Goal: Task Accomplishment & Management: Manage account settings

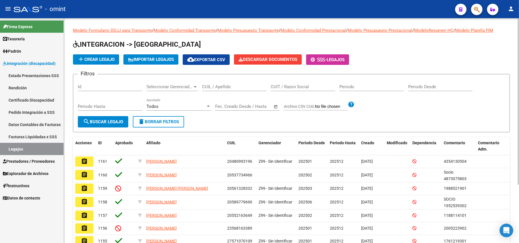
click at [258, 87] on input "CUIL / Apellido" at bounding box center [234, 86] width 64 height 5
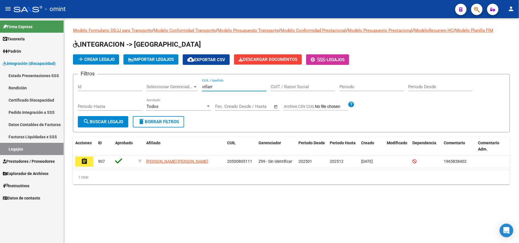
type input "villarr"
click at [80, 160] on button "assignment" at bounding box center [84, 162] width 18 height 10
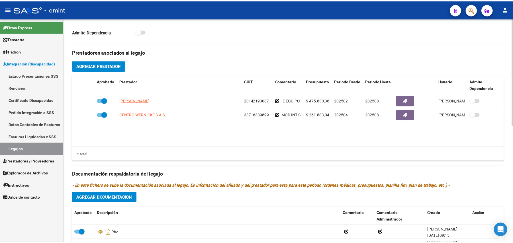
scroll to position [190, 0]
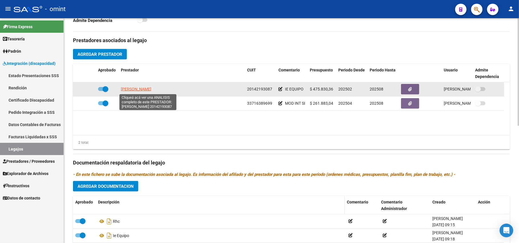
click at [143, 91] on span "JURE RUBIN EDUARDO PABLO" at bounding box center [136, 89] width 31 height 5
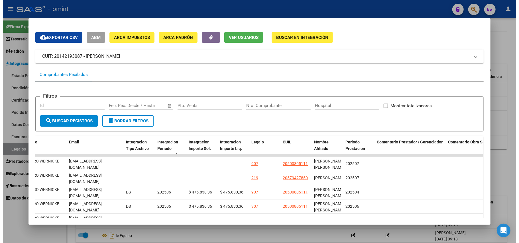
scroll to position [0, 0]
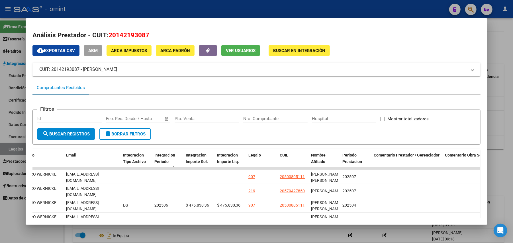
click at [35, 8] on div at bounding box center [256, 121] width 513 height 243
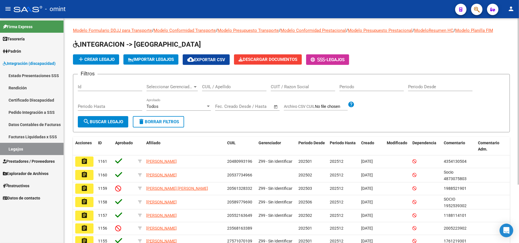
click at [240, 84] on input "CUIL / Apellido" at bounding box center [234, 86] width 64 height 5
click at [217, 88] on input "CUIL / Apellido" at bounding box center [234, 86] width 64 height 5
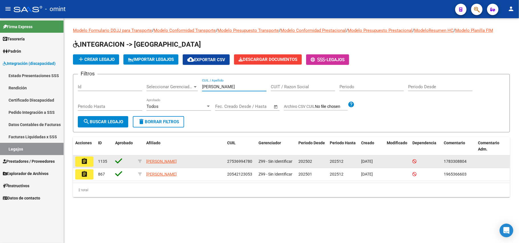
type input "quiroz"
click at [85, 165] on button "assignment" at bounding box center [84, 162] width 18 height 10
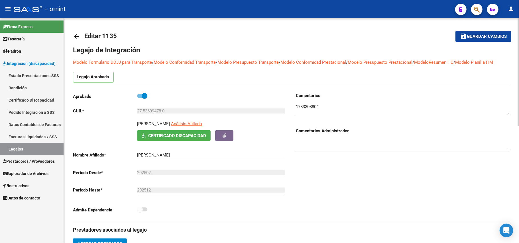
click at [313, 107] on textarea at bounding box center [403, 109] width 214 height 11
click at [79, 40] on link "arrow_back" at bounding box center [78, 36] width 11 height 13
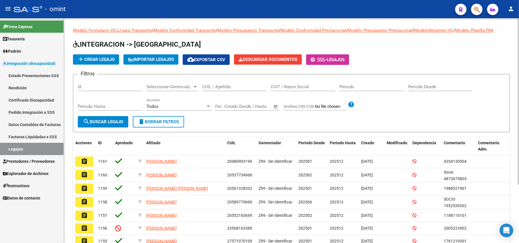
click at [204, 87] on input "CUIL / Apellido" at bounding box center [234, 86] width 64 height 5
paste input "20577413887"
type input "20577413887"
click at [100, 126] on button "search Buscar Legajo" at bounding box center [103, 121] width 50 height 11
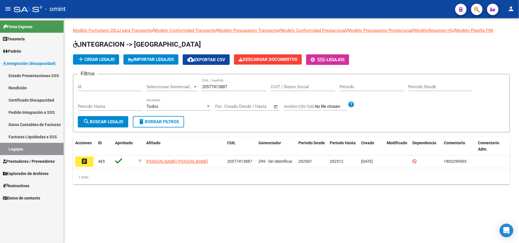
click at [86, 163] on mat-icon "assignment" at bounding box center [84, 161] width 7 height 7
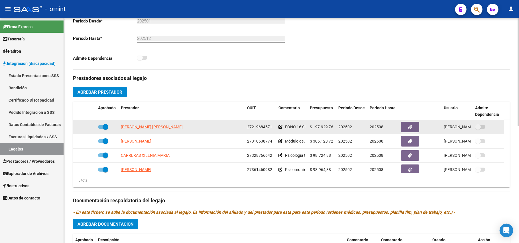
drag, startPoint x: 148, startPoint y: 131, endPoint x: 144, endPoint y: 131, distance: 3.4
click at [148, 131] on datatable-body-cell "FERNANDEZ REUTER MARIA CRISTINA" at bounding box center [182, 127] width 126 height 14
click at [145, 128] on span "FERNANDEZ REUTER MARIA CRISTINA" at bounding box center [152, 127] width 62 height 5
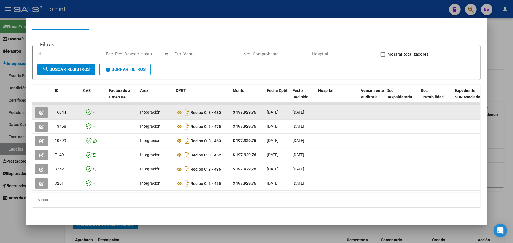
click at [59, 109] on div "16044" at bounding box center [67, 112] width 24 height 7
click at [59, 110] on span "16044" at bounding box center [60, 112] width 11 height 5
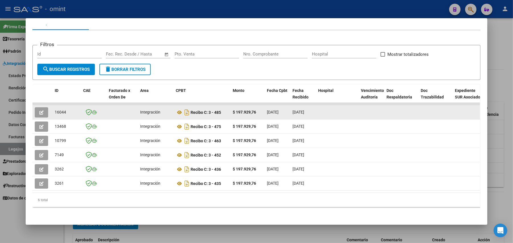
click at [42, 108] on button "button" at bounding box center [41, 112] width 13 height 10
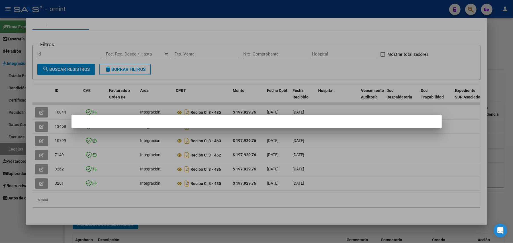
click at [121, 101] on div at bounding box center [256, 121] width 513 height 243
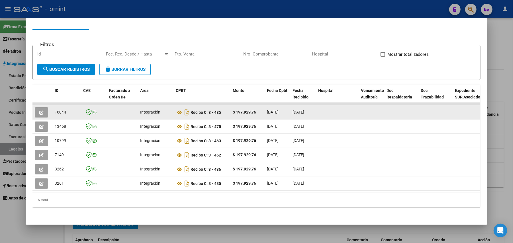
click at [35, 107] on button "button" at bounding box center [41, 112] width 13 height 10
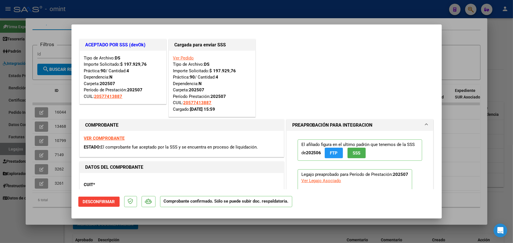
click at [119, 7] on div at bounding box center [256, 121] width 513 height 243
type input "$ 0,00"
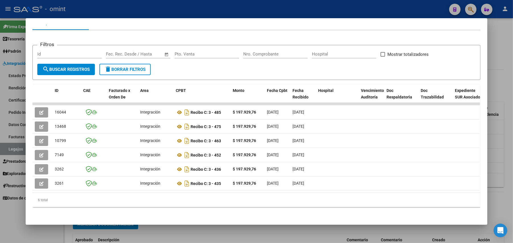
click at [120, 9] on div at bounding box center [256, 121] width 513 height 243
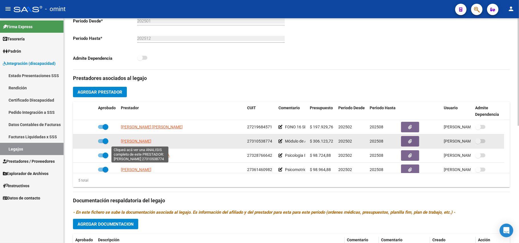
click at [142, 144] on span "DE CUNTO GABRIELA" at bounding box center [136, 141] width 31 height 5
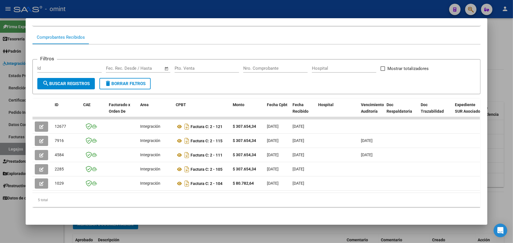
click at [86, 7] on div at bounding box center [256, 121] width 513 height 243
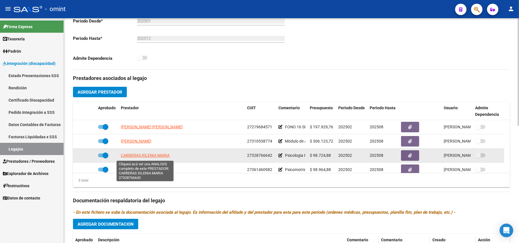
click at [143, 156] on span "CARRERAS XILENIA MARIA" at bounding box center [145, 155] width 49 height 5
type textarea "27328766642"
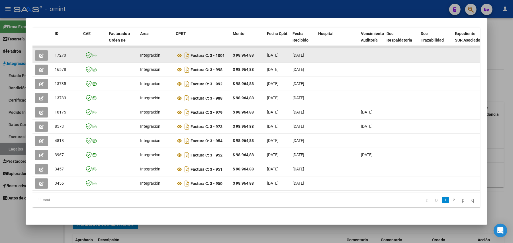
click at [55, 52] on div "17270" at bounding box center [67, 55] width 24 height 7
click at [39, 54] on icon "button" at bounding box center [41, 56] width 4 height 4
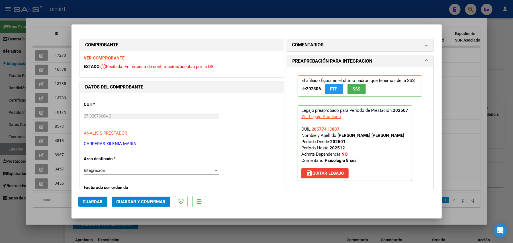
click at [145, 202] on span "Guardar y Confirmar" at bounding box center [141, 202] width 49 height 5
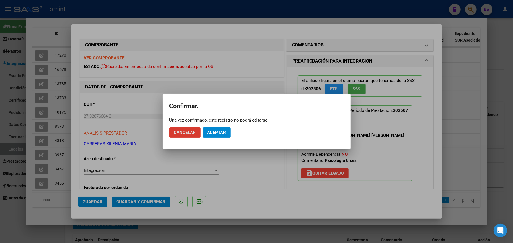
click at [218, 133] on span "Aceptar" at bounding box center [217, 132] width 19 height 5
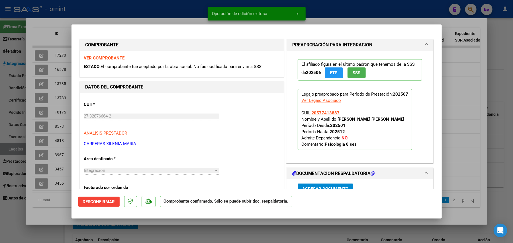
click at [58, 48] on div at bounding box center [256, 121] width 513 height 243
type input "$ 0,00"
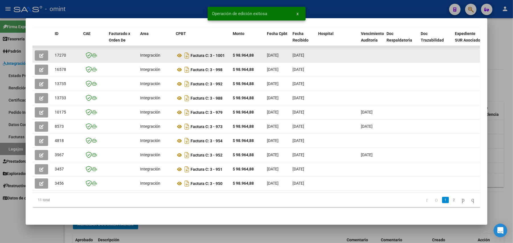
click at [58, 53] on span "17270" at bounding box center [60, 55] width 11 height 5
copy span "17270"
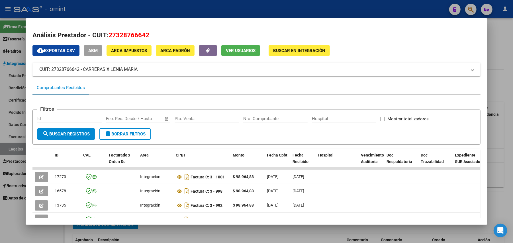
click at [144, 10] on div at bounding box center [256, 121] width 513 height 243
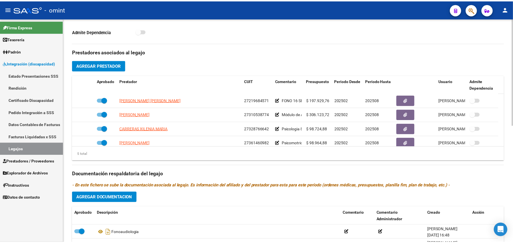
scroll to position [228, 0]
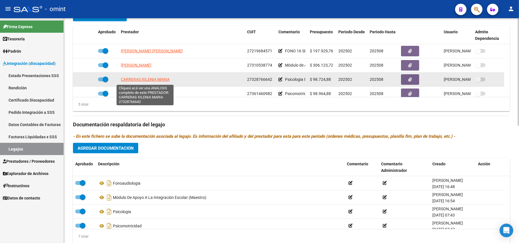
click at [146, 80] on span "CARRERAS XILENIA MARIA" at bounding box center [145, 79] width 49 height 5
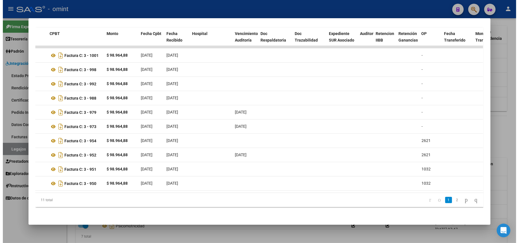
scroll to position [0, 0]
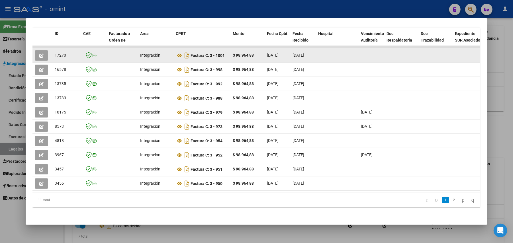
click at [43, 50] on button "button" at bounding box center [41, 55] width 13 height 10
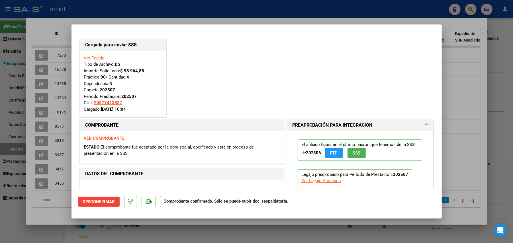
click at [79, 11] on div at bounding box center [256, 121] width 513 height 243
type input "$ 0,00"
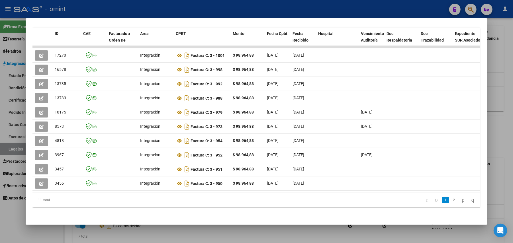
click at [87, 0] on div at bounding box center [256, 121] width 513 height 243
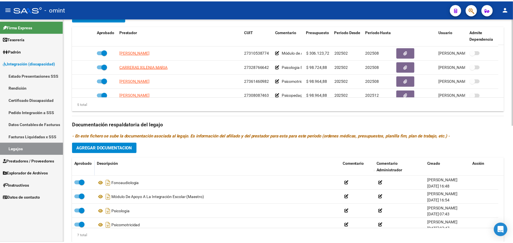
scroll to position [20, 0]
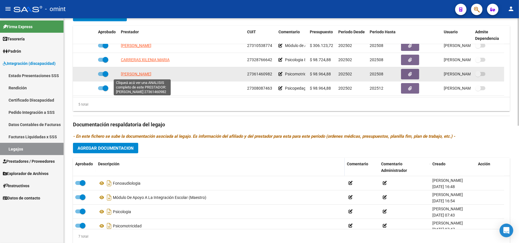
click at [133, 76] on span "BUZZI LUCIANA NATALI" at bounding box center [136, 74] width 31 height 5
type textarea "27361460982"
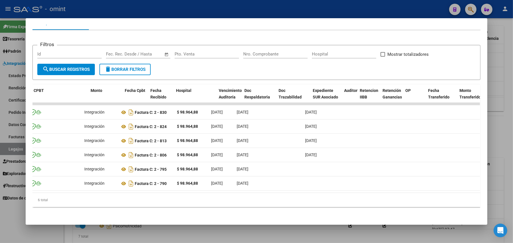
scroll to position [0, 0]
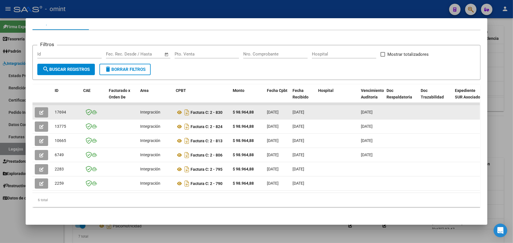
click at [55, 110] on span "17694" at bounding box center [60, 112] width 11 height 5
copy span "17694"
click at [39, 111] on icon "button" at bounding box center [41, 113] width 4 height 4
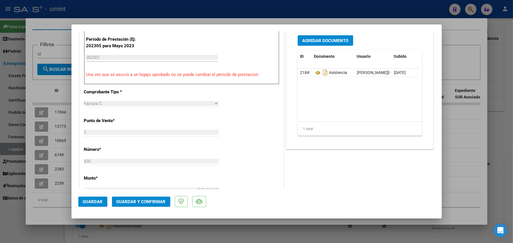
scroll to position [266, 0]
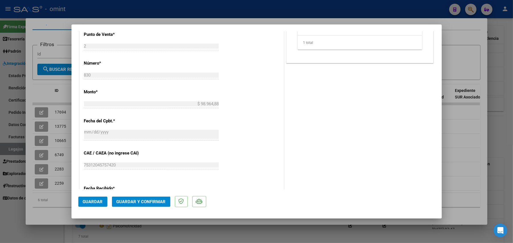
click at [143, 202] on span "Guardar y Confirmar" at bounding box center [141, 202] width 49 height 5
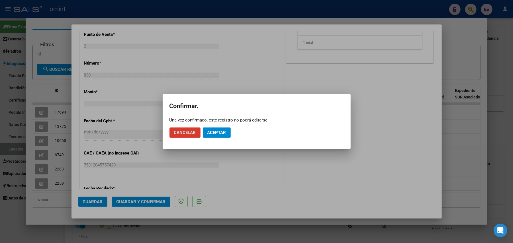
click at [213, 131] on span "Aceptar" at bounding box center [217, 132] width 19 height 5
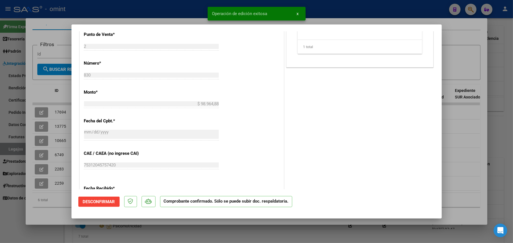
click at [59, 80] on div at bounding box center [256, 121] width 513 height 243
type input "$ 0,00"
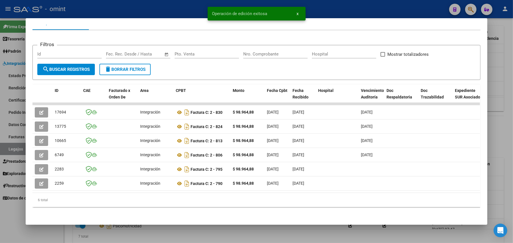
click at [71, 6] on div at bounding box center [256, 121] width 513 height 243
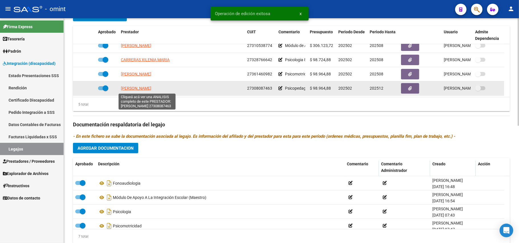
click at [146, 88] on span "CASTRO MARIANA SOLEDAD" at bounding box center [136, 88] width 31 height 5
type textarea "27308087463"
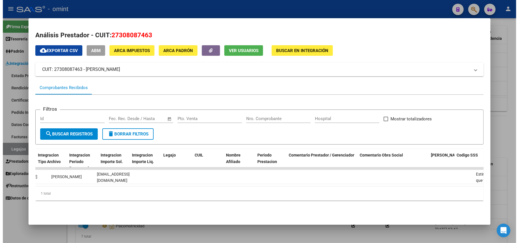
scroll to position [0, 778]
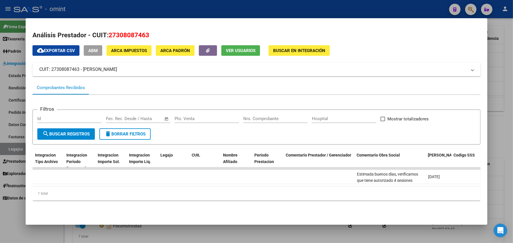
click at [224, 15] on div at bounding box center [256, 121] width 513 height 243
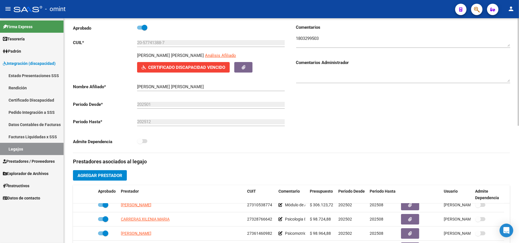
scroll to position [0, 0]
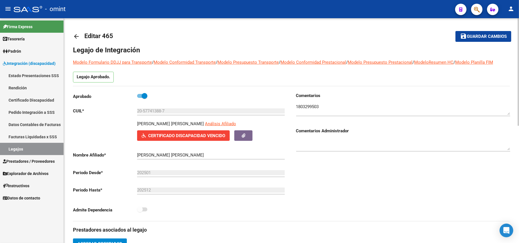
click at [79, 35] on mat-icon "arrow_back" at bounding box center [76, 36] width 7 height 7
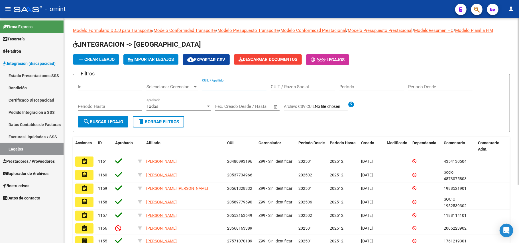
click at [216, 87] on input "CUIL / Apellido" at bounding box center [234, 86] width 64 height 5
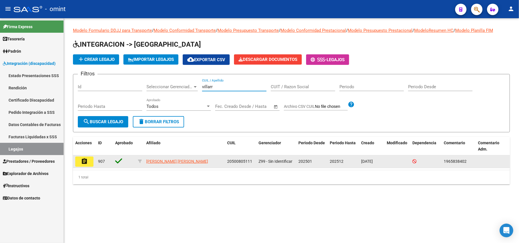
type input "villarr"
click at [85, 160] on mat-icon "assignment" at bounding box center [84, 161] width 7 height 7
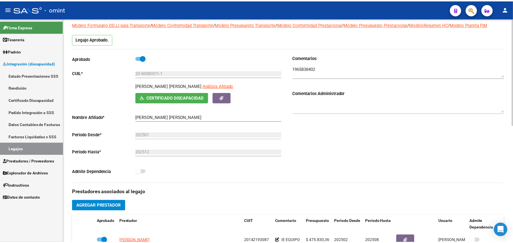
scroll to position [114, 0]
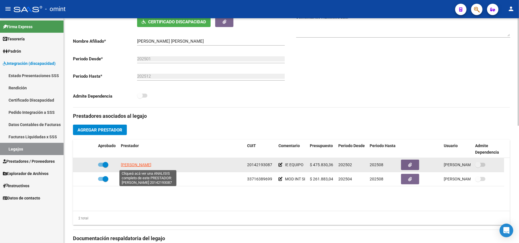
click at [151, 167] on span "JURE RUBIN EDUARDO PABLO" at bounding box center [136, 165] width 31 height 5
type textarea "20142193087"
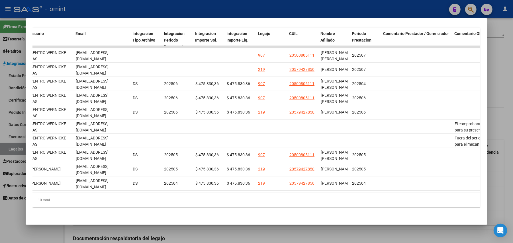
scroll to position [0, 693]
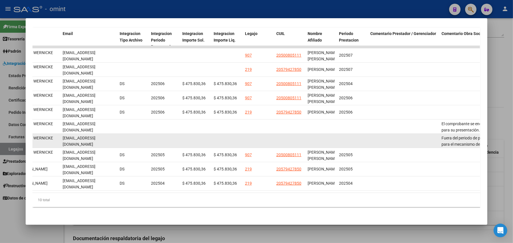
drag, startPoint x: 384, startPoint y: 137, endPoint x: 332, endPoint y: 136, distance: 51.3
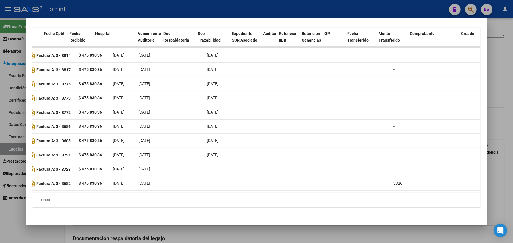
scroll to position [0, 0]
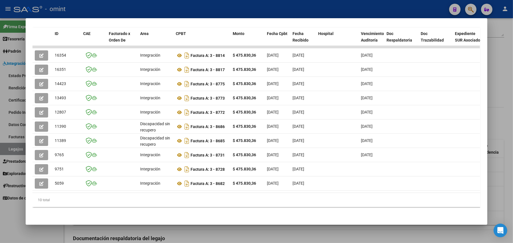
click at [122, 8] on div at bounding box center [256, 121] width 513 height 243
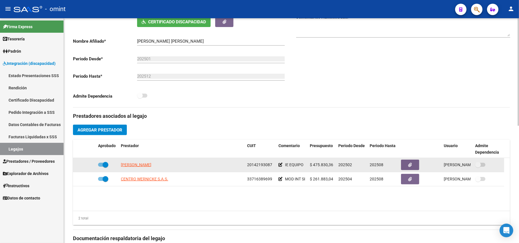
click at [262, 165] on span "20142193087" at bounding box center [259, 165] width 25 height 5
copy span "20142193087"
click at [151, 166] on span "JURE RUBIN EDUARDO PABLO" at bounding box center [136, 165] width 31 height 5
copy span "20142193087"
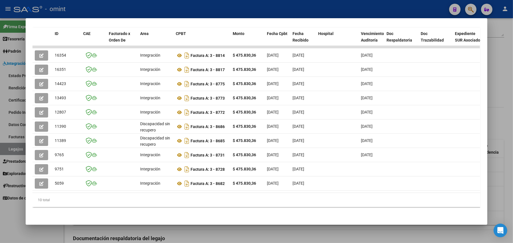
click at [105, 7] on div at bounding box center [256, 121] width 513 height 243
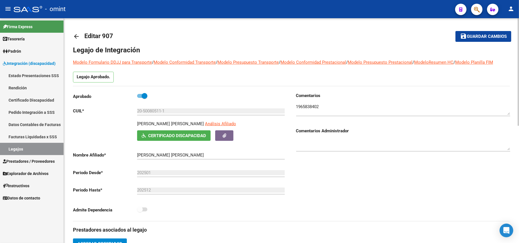
click at [76, 36] on mat-icon "arrow_back" at bounding box center [76, 36] width 7 height 7
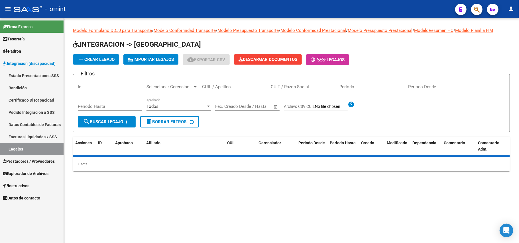
click at [217, 87] on input "CUIL / Apellido" at bounding box center [234, 86] width 64 height 5
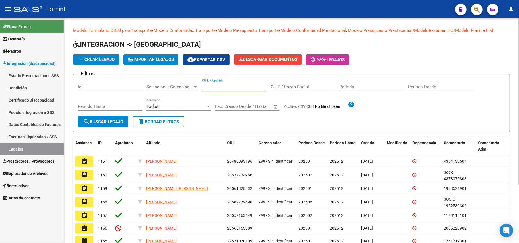
paste input "20552880847"
type input "20552880847"
click at [105, 121] on span "search Buscar Legajo" at bounding box center [103, 121] width 40 height 5
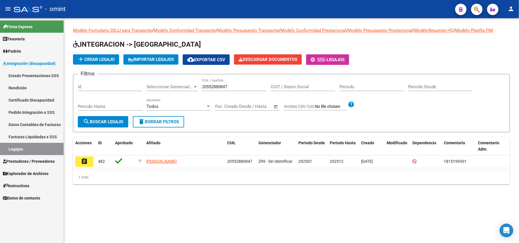
click at [76, 164] on button "assignment" at bounding box center [84, 162] width 18 height 10
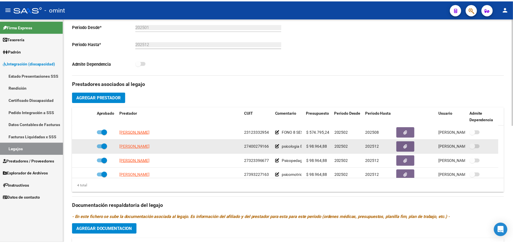
scroll to position [152, 0]
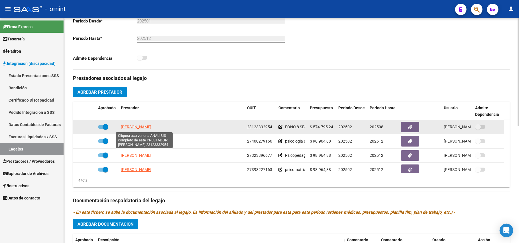
click at [145, 128] on span "MIGLIORINO MARIA ROSA" at bounding box center [136, 127] width 31 height 5
type textarea "23123332954"
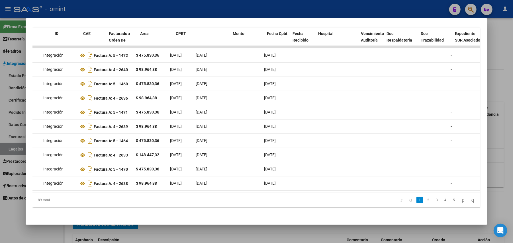
scroll to position [0, 0]
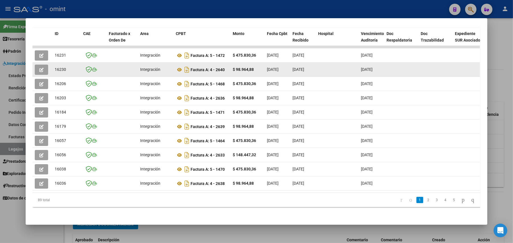
click at [56, 67] on span "16230" at bounding box center [60, 69] width 11 height 5
click at [55, 67] on span "16230" at bounding box center [60, 69] width 11 height 5
copy span "16230"
click at [52, 63] on datatable-body-cell "16230" at bounding box center [66, 70] width 29 height 14
click at [40, 68] on icon "button" at bounding box center [41, 70] width 4 height 4
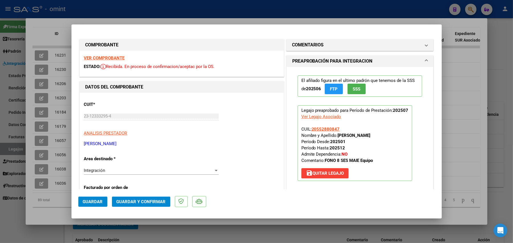
click at [114, 56] on strong "VER COMPROBANTE" at bounding box center [104, 58] width 41 height 5
click at [151, 200] on span "Guardar y Confirmar" at bounding box center [141, 202] width 49 height 5
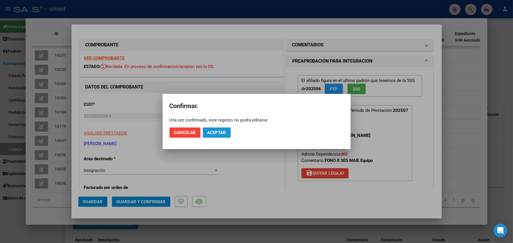
click at [221, 133] on span "Aceptar" at bounding box center [217, 132] width 19 height 5
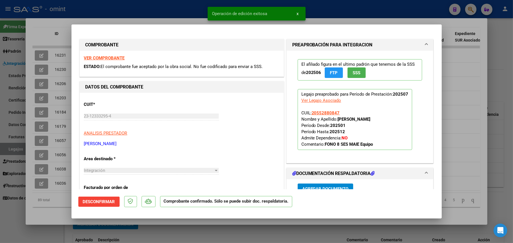
click at [57, 63] on div at bounding box center [256, 121] width 513 height 243
type input "$ 0,00"
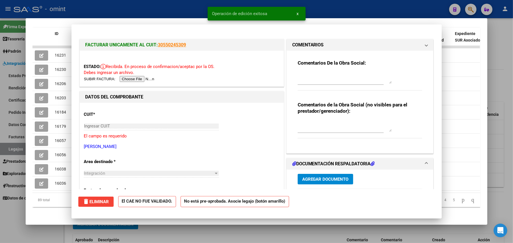
click at [57, 67] on span "16230" at bounding box center [60, 69] width 11 height 5
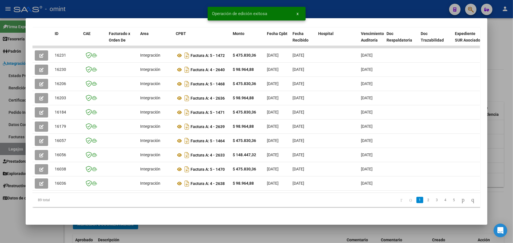
copy span "16230"
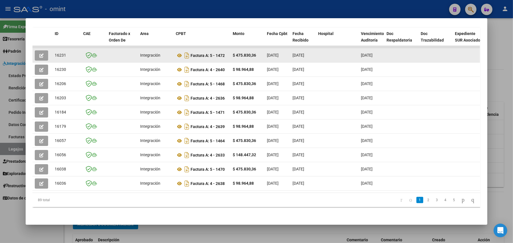
click at [59, 53] on span "16231" at bounding box center [60, 55] width 11 height 5
copy span "16231"
click at [41, 50] on button "button" at bounding box center [41, 55] width 13 height 10
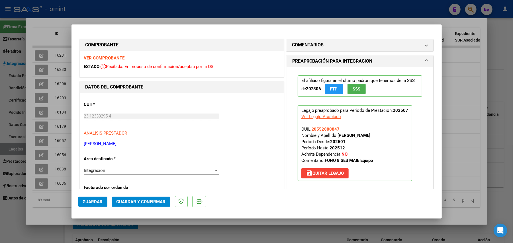
click at [110, 57] on strong "VER COMPROBANTE" at bounding box center [104, 58] width 41 height 5
click at [140, 203] on span "Guardar y Confirmar" at bounding box center [141, 202] width 49 height 5
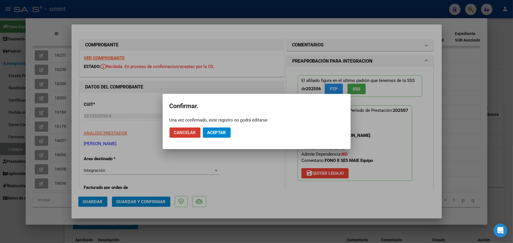
click at [216, 135] on span "Aceptar" at bounding box center [217, 132] width 19 height 5
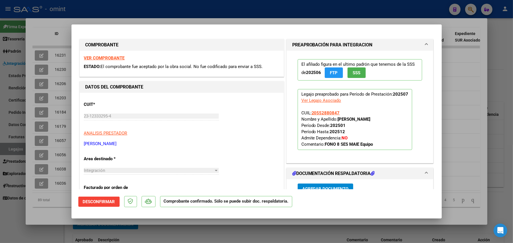
click at [137, 15] on div at bounding box center [256, 121] width 513 height 243
type input "$ 0,00"
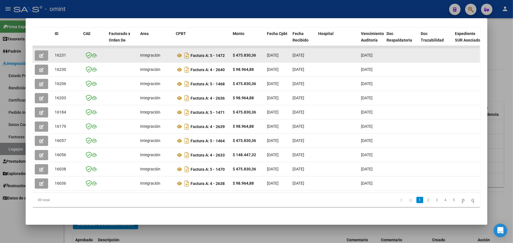
click at [39, 54] on icon "button" at bounding box center [41, 56] width 4 height 4
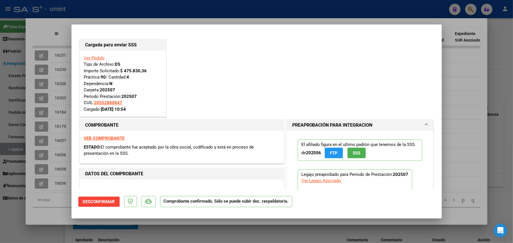
click at [51, 48] on div at bounding box center [256, 121] width 513 height 243
type input "$ 0,00"
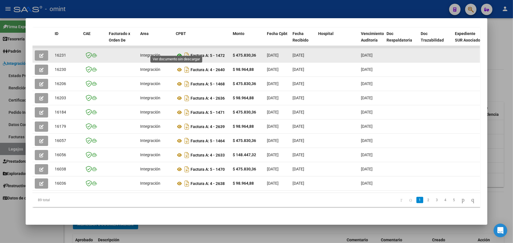
click at [177, 52] on icon at bounding box center [179, 55] width 7 height 7
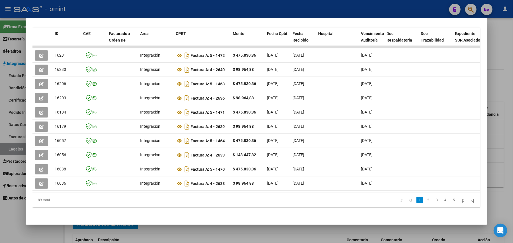
click at [142, 11] on div at bounding box center [256, 121] width 513 height 243
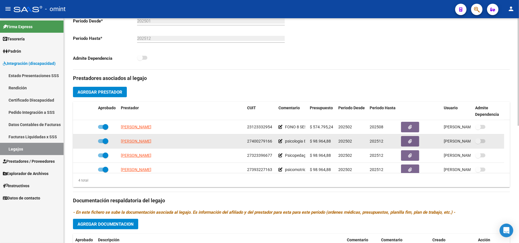
click at [136, 145] on app-link-go-to "ARNODO IRINA" at bounding box center [136, 141] width 31 height 7
click at [135, 142] on span "ARNODO IRINA" at bounding box center [136, 141] width 31 height 5
type textarea "27400279166"
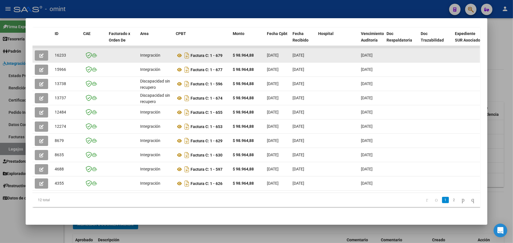
click at [55, 53] on span "16233" at bounding box center [60, 55] width 11 height 5
copy span "16233"
click at [46, 50] on div at bounding box center [42, 55] width 15 height 10
click at [44, 50] on button "button" at bounding box center [41, 55] width 13 height 10
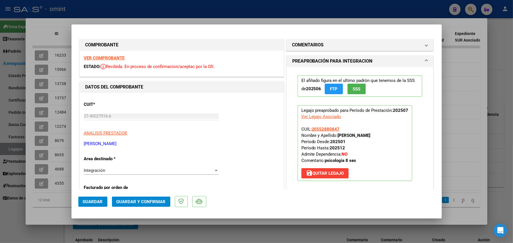
click at [106, 60] on strong "VER COMPROBANTE" at bounding box center [104, 58] width 41 height 5
click at [153, 201] on span "Guardar y Confirmar" at bounding box center [141, 202] width 49 height 5
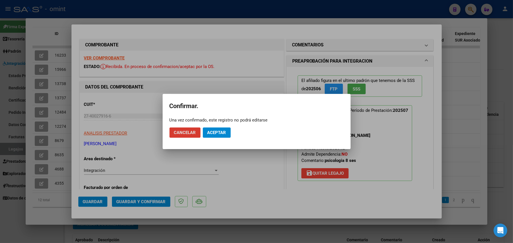
click at [226, 132] on span "Aceptar" at bounding box center [217, 132] width 19 height 5
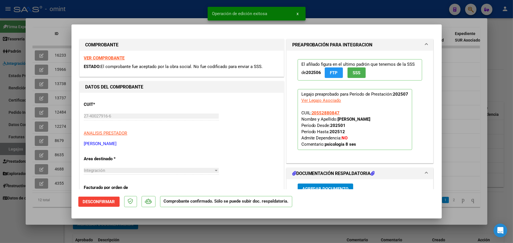
click at [58, 49] on div at bounding box center [256, 121] width 513 height 243
type input "$ 0,00"
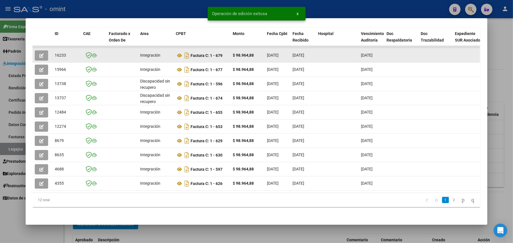
click at [58, 53] on span "16233" at bounding box center [60, 55] width 11 height 5
copy span "16233"
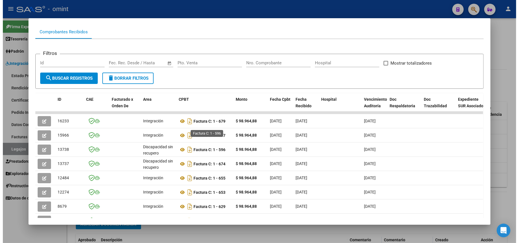
scroll to position [51, 0]
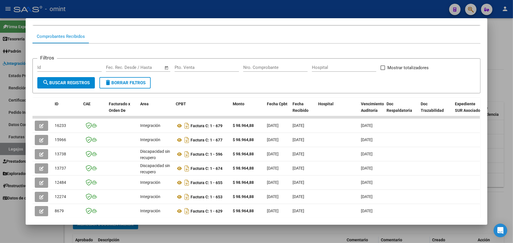
click at [175, 12] on div at bounding box center [256, 121] width 513 height 243
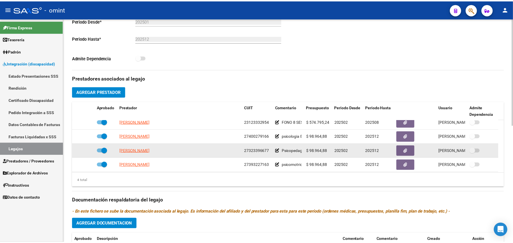
scroll to position [6, 0]
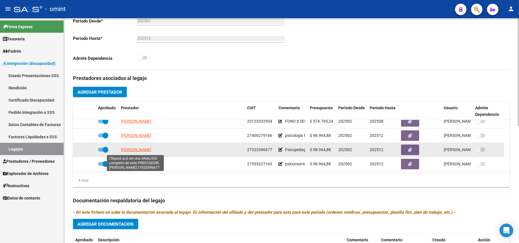
click at [134, 151] on span "NICOLLE ANAHI" at bounding box center [136, 150] width 31 height 5
type textarea "27323396677"
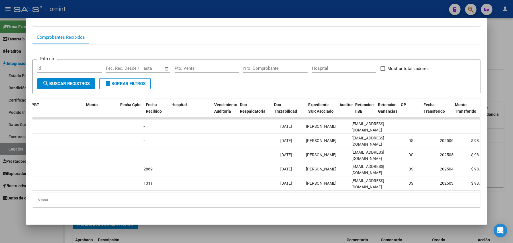
scroll to position [0, 0]
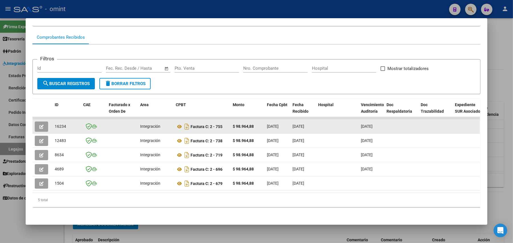
click at [58, 124] on span "16234" at bounding box center [60, 126] width 11 height 5
copy span "16234"
click at [39, 125] on icon "button" at bounding box center [41, 127] width 4 height 4
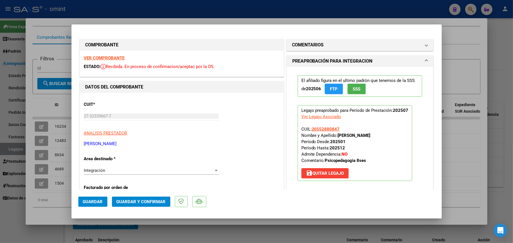
click at [103, 59] on strong "VER COMPROBANTE" at bounding box center [104, 58] width 41 height 5
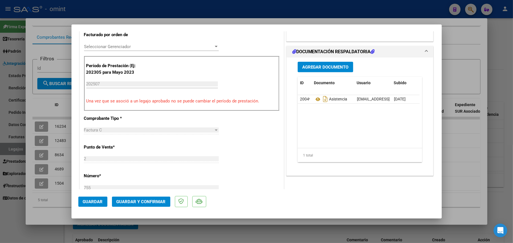
scroll to position [152, 0]
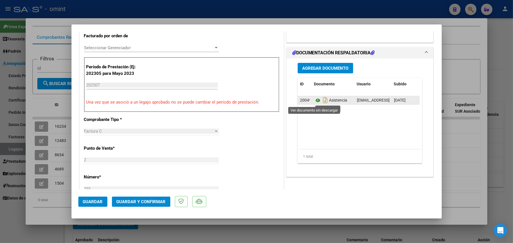
click at [314, 102] on icon at bounding box center [317, 100] width 7 height 7
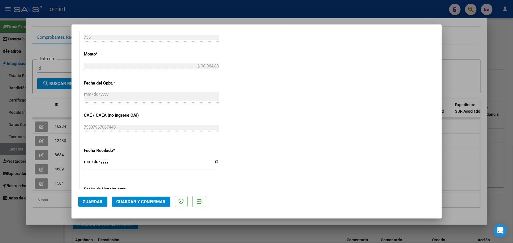
scroll to position [228, 0]
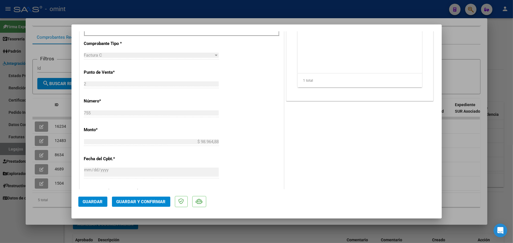
click at [144, 204] on span "Guardar y Confirmar" at bounding box center [141, 202] width 49 height 5
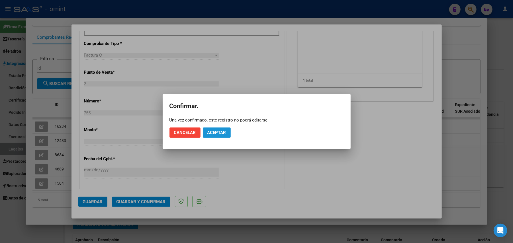
click at [218, 136] on button "Aceptar" at bounding box center [217, 133] width 28 height 10
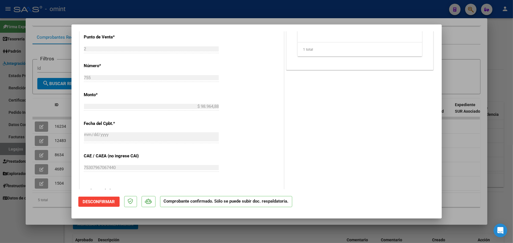
drag, startPoint x: 37, startPoint y: 92, endPoint x: 55, endPoint y: 80, distance: 21.7
click at [38, 93] on div at bounding box center [256, 121] width 513 height 243
type input "$ 0,00"
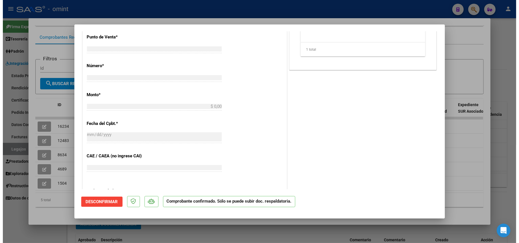
scroll to position [0, 0]
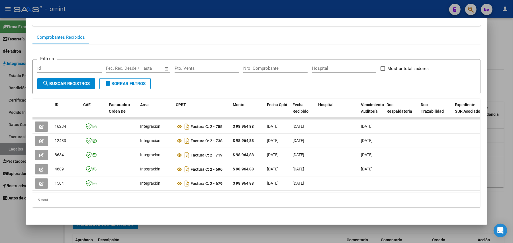
click at [76, 8] on div at bounding box center [256, 121] width 513 height 243
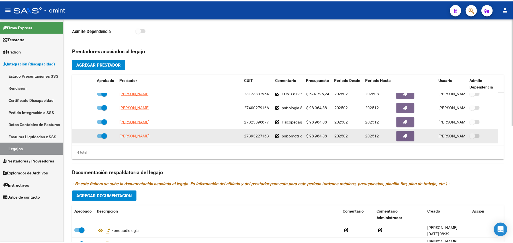
scroll to position [190, 0]
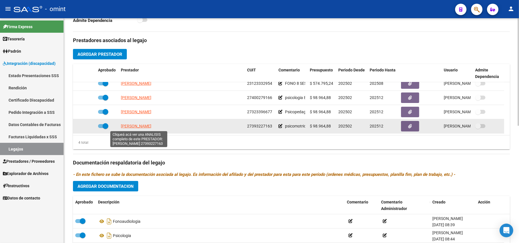
click at [136, 127] on span "JARA SOFIA DANAE" at bounding box center [136, 126] width 31 height 5
type textarea "27393227163"
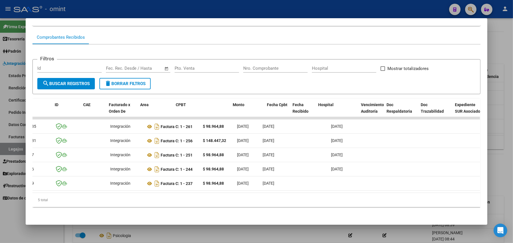
scroll to position [0, 0]
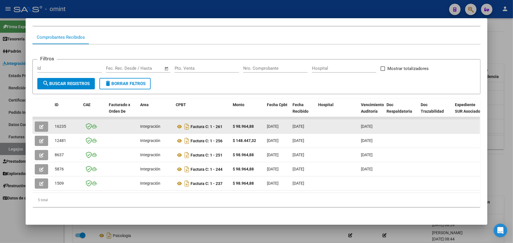
click at [59, 124] on span "16235" at bounding box center [60, 126] width 11 height 5
drag, startPoint x: 29, startPoint y: 119, endPoint x: 40, endPoint y: 121, distance: 11.2
click at [33, 119] on mat-dialog-content "Análisis Prestador - CUIT: 27393227163 cloud_download Exportar CSV ABM ARCA Imp…" at bounding box center [257, 121] width 462 height 193
click at [40, 125] on icon "button" at bounding box center [41, 127] width 4 height 4
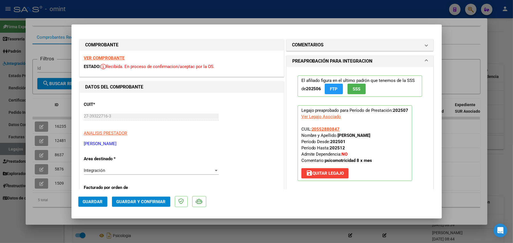
click at [115, 59] on strong "VER COMPROBANTE" at bounding box center [104, 58] width 41 height 5
click at [152, 202] on span "Guardar y Confirmar" at bounding box center [141, 202] width 49 height 5
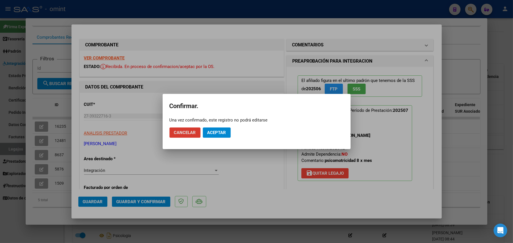
click at [220, 136] on button "Aceptar" at bounding box center [217, 133] width 28 height 10
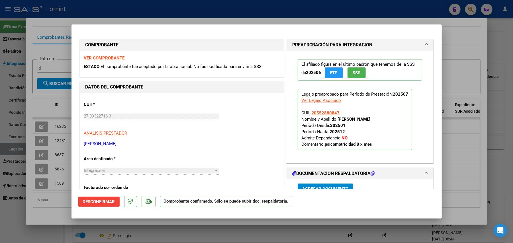
click at [57, 83] on div at bounding box center [256, 121] width 513 height 243
type input "$ 0,00"
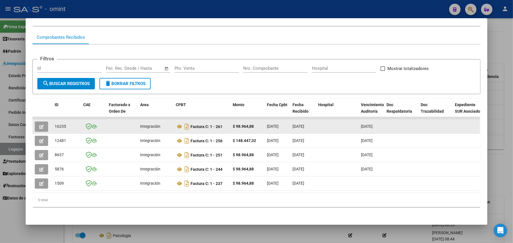
click at [33, 120] on datatable-body-cell at bounding box center [43, 127] width 20 height 14
click at [39, 125] on icon "button" at bounding box center [41, 127] width 4 height 4
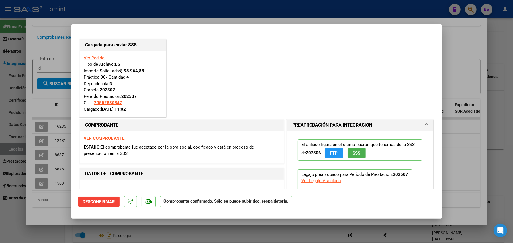
click at [38, 32] on div at bounding box center [256, 121] width 513 height 243
type input "$ 0,00"
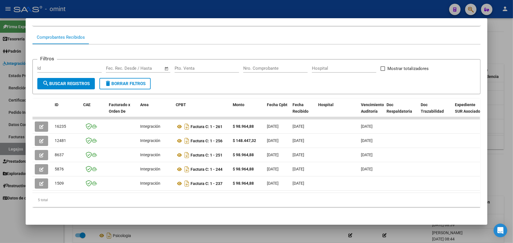
click at [48, 11] on div at bounding box center [256, 121] width 513 height 243
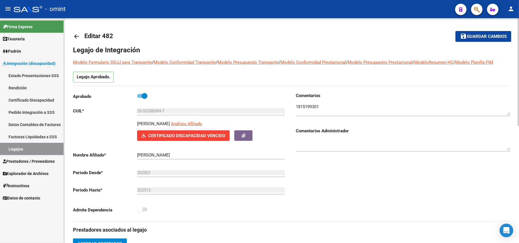
click at [79, 35] on mat-icon "arrow_back" at bounding box center [76, 36] width 7 height 7
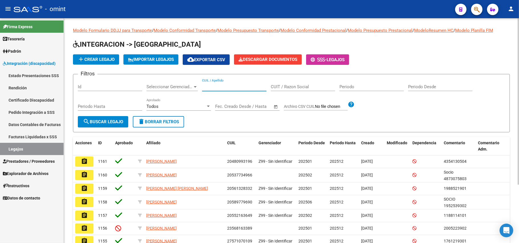
click at [224, 87] on input "CUIL / Apellido" at bounding box center [234, 86] width 64 height 5
paste input "20558409542"
type input "20558409542"
click at [112, 125] on button "search Buscar Legajo" at bounding box center [103, 121] width 50 height 11
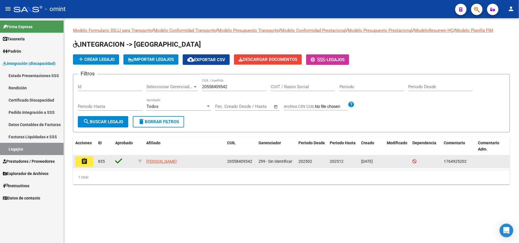
click at [95, 161] on datatable-body-cell "assignment" at bounding box center [84, 162] width 23 height 13
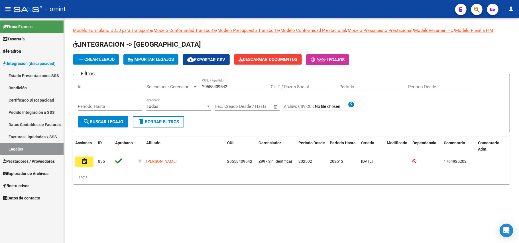
click at [90, 163] on button "assignment" at bounding box center [84, 162] width 18 height 10
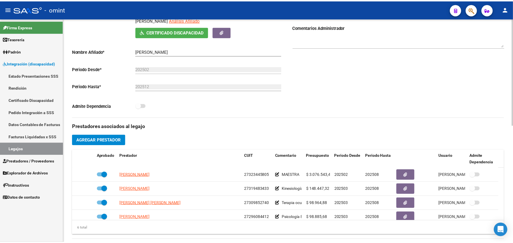
scroll to position [152, 0]
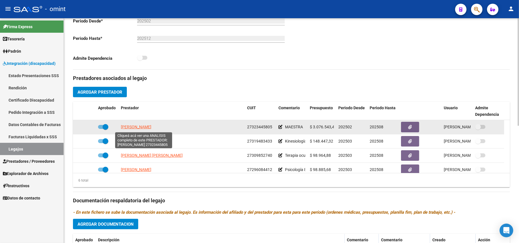
click at [146, 127] on span "CHACON ALDANA BELEN" at bounding box center [136, 127] width 31 height 5
type textarea "27323445805"
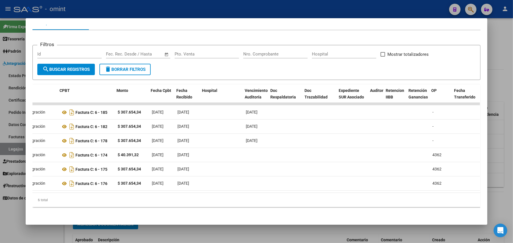
scroll to position [0, 123]
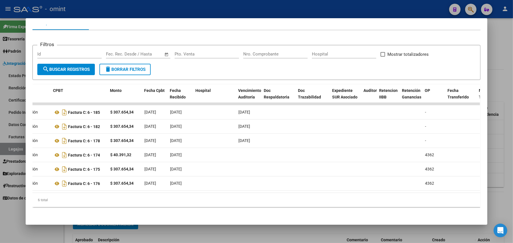
click at [182, 8] on div at bounding box center [256, 121] width 513 height 243
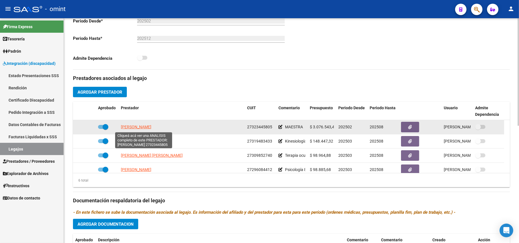
click at [135, 128] on span "CHACON ALDANA BELEN" at bounding box center [136, 127] width 31 height 5
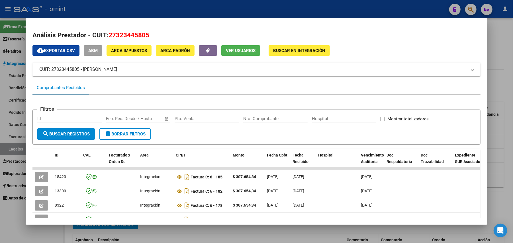
click at [216, 2] on div at bounding box center [256, 121] width 513 height 243
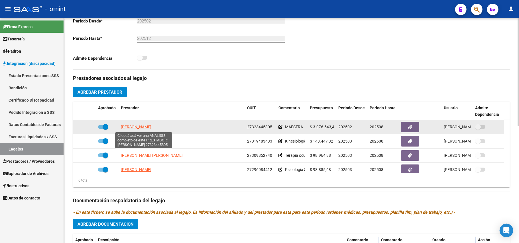
click at [151, 129] on span "CHACON ALDANA BELEN" at bounding box center [136, 127] width 31 height 5
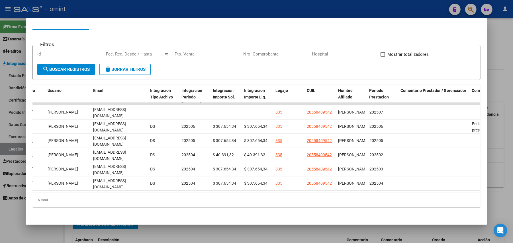
scroll to position [0, 0]
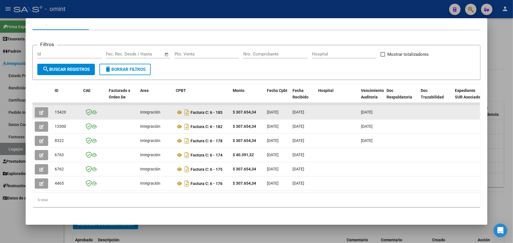
click at [56, 110] on span "15420" at bounding box center [60, 112] width 11 height 5
click at [44, 107] on button "button" at bounding box center [41, 112] width 13 height 10
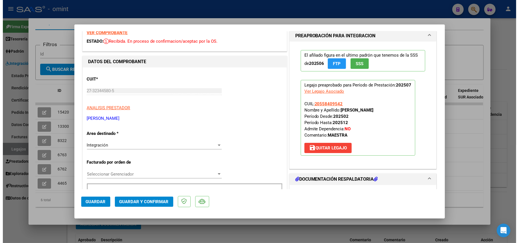
scroll to position [38, 0]
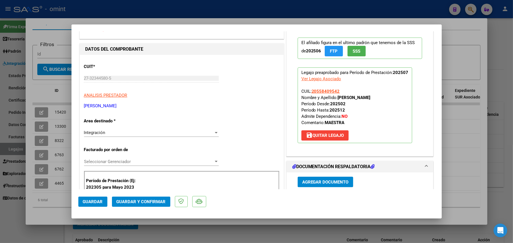
click at [141, 200] on span "Guardar y Confirmar" at bounding box center [141, 202] width 49 height 5
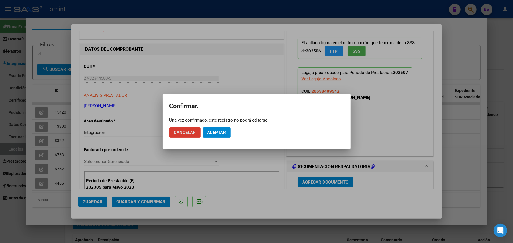
click at [219, 128] on button "Aceptar" at bounding box center [217, 133] width 28 height 10
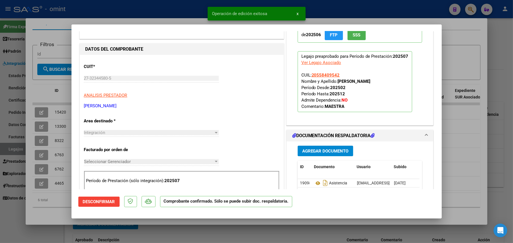
click at [56, 82] on div at bounding box center [256, 121] width 513 height 243
type input "$ 0,00"
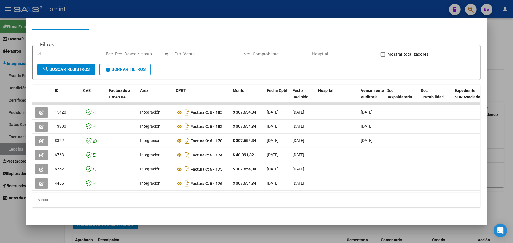
click at [134, 13] on div at bounding box center [256, 121] width 513 height 243
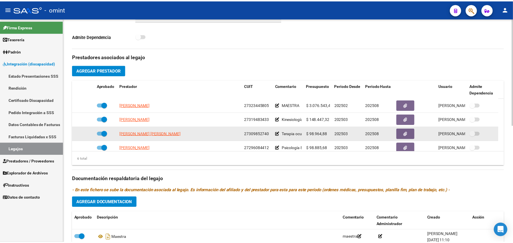
scroll to position [190, 0]
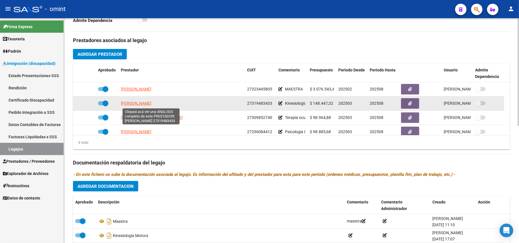
click at [147, 104] on span "FREIJO AREVALO ANA CAROLINA" at bounding box center [136, 103] width 31 height 5
type textarea "27319483433"
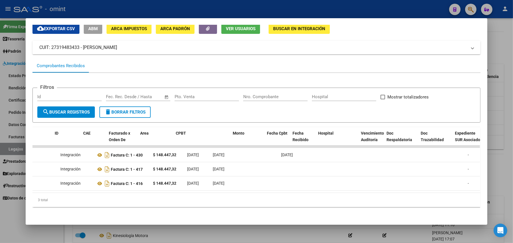
scroll to position [0, 0]
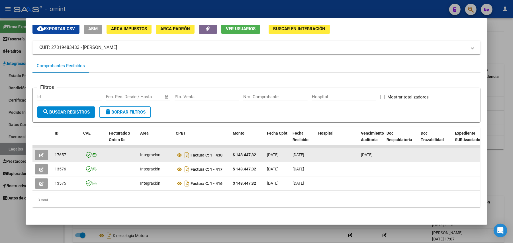
click at [56, 153] on span "17657" at bounding box center [60, 155] width 11 height 5
click at [35, 150] on button "button" at bounding box center [41, 155] width 13 height 10
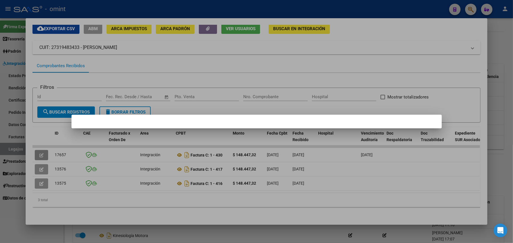
click at [38, 149] on div at bounding box center [256, 121] width 513 height 243
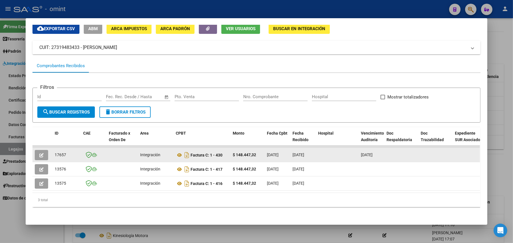
click at [39, 153] on span "button" at bounding box center [41, 155] width 4 height 5
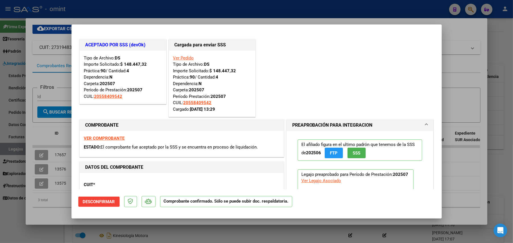
click at [60, 58] on div at bounding box center [256, 121] width 513 height 243
type input "$ 0,00"
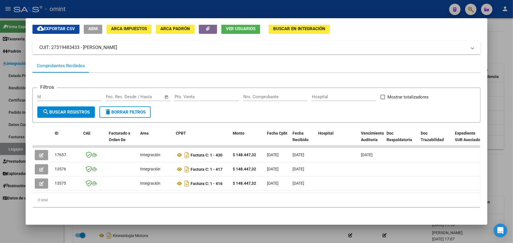
click at [86, 5] on div at bounding box center [256, 121] width 513 height 243
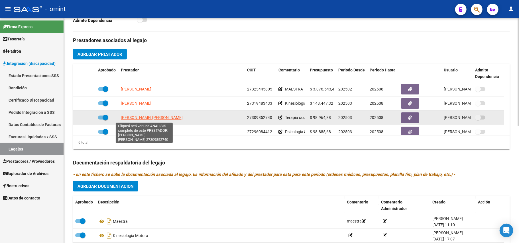
click at [143, 119] on span "BESSONE MARIA VANESA" at bounding box center [152, 117] width 62 height 5
type textarea "27309852740"
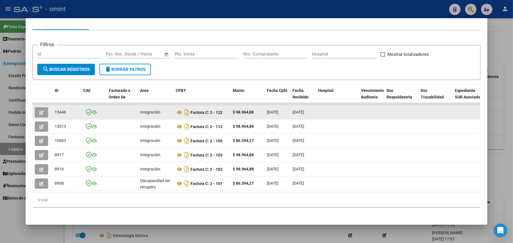
click at [42, 107] on button "button" at bounding box center [41, 112] width 13 height 10
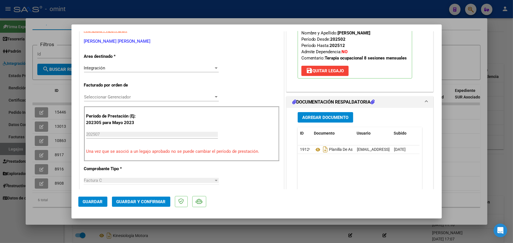
scroll to position [114, 0]
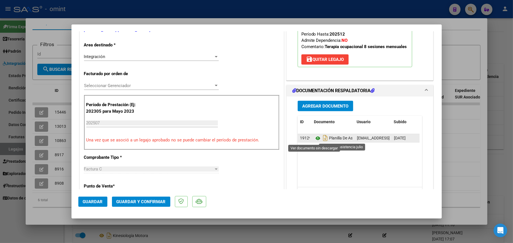
click at [314, 139] on icon at bounding box center [317, 138] width 7 height 7
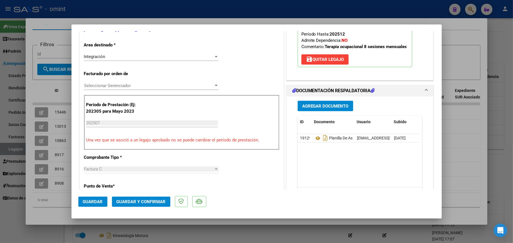
drag, startPoint x: 103, startPoint y: 206, endPoint x: 112, endPoint y: 209, distance: 9.9
click at [105, 208] on mat-dialog-actions "Guardar Guardar y Confirmar" at bounding box center [256, 201] width 357 height 23
click at [131, 204] on span "Guardar y Confirmar" at bounding box center [141, 202] width 49 height 5
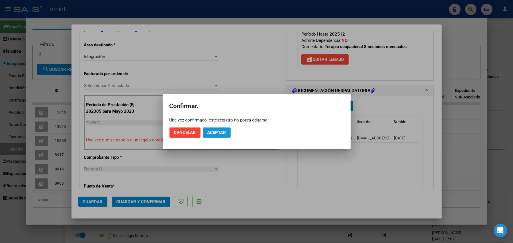
click at [220, 133] on span "Aceptar" at bounding box center [217, 132] width 19 height 5
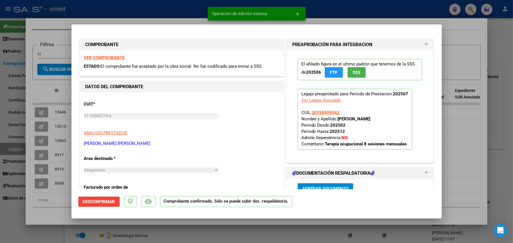
scroll to position [0, 0]
click at [52, 88] on div at bounding box center [256, 121] width 513 height 243
type input "$ 0,00"
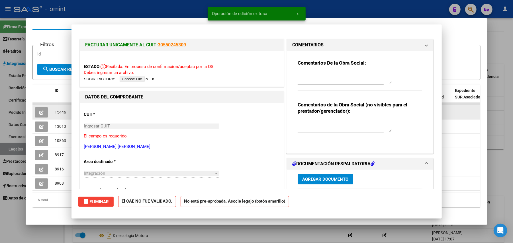
click at [61, 106] on datatable-body-cell "15446" at bounding box center [66, 112] width 29 height 14
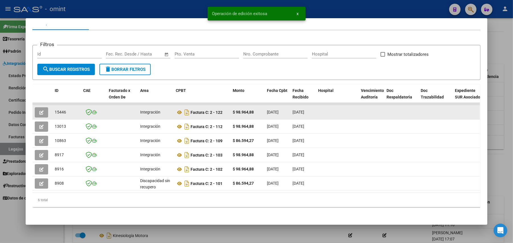
click at [58, 109] on div "15446" at bounding box center [67, 112] width 24 height 7
click at [58, 110] on span "15446" at bounding box center [60, 112] width 11 height 5
click at [56, 110] on span "15446" at bounding box center [60, 112] width 11 height 5
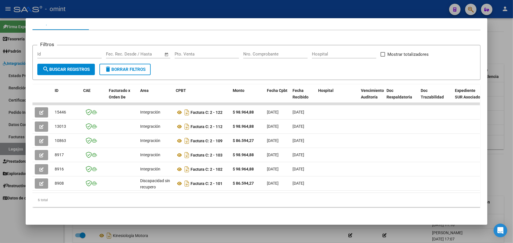
click at [94, 16] on div at bounding box center [256, 121] width 513 height 243
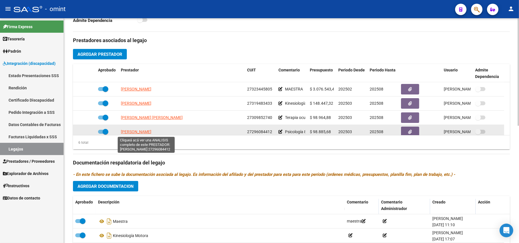
click at [143, 133] on span "TOBARES ALEJANDRA ANHI" at bounding box center [136, 132] width 31 height 5
type textarea "27296084412"
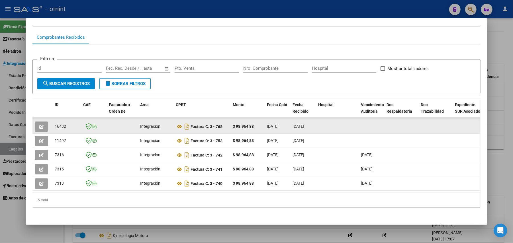
click at [57, 124] on span "16432" at bounding box center [60, 126] width 11 height 5
click at [42, 122] on button "button" at bounding box center [41, 127] width 13 height 10
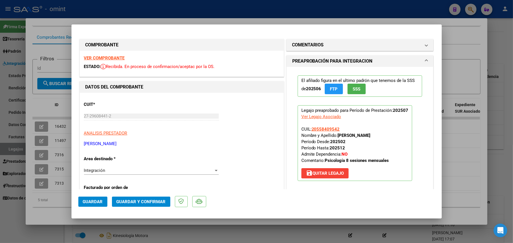
click at [141, 206] on button "Guardar y Confirmar" at bounding box center [141, 202] width 58 height 10
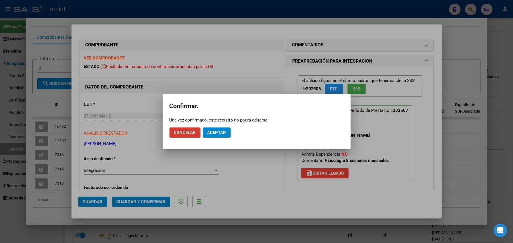
click at [217, 136] on button "Aceptar" at bounding box center [217, 133] width 28 height 10
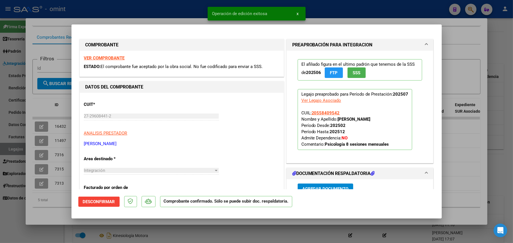
click at [115, 15] on div at bounding box center [256, 121] width 513 height 243
type input "$ 0,00"
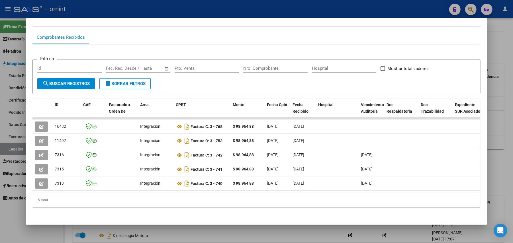
click at [133, 14] on div at bounding box center [256, 121] width 513 height 243
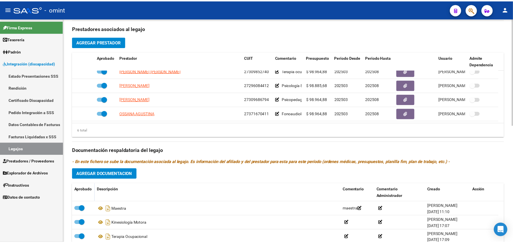
scroll to position [190, 0]
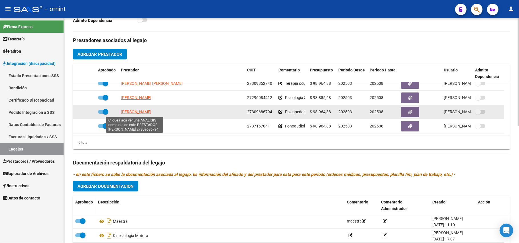
click at [134, 113] on span "CORTEZ IVANA" at bounding box center [136, 112] width 31 height 5
type textarea "27309686794"
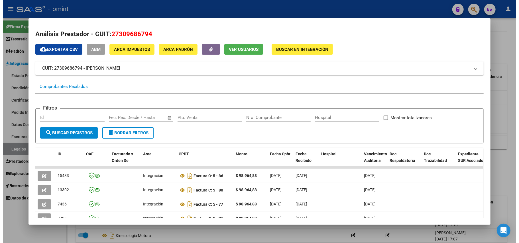
scroll to position [0, 0]
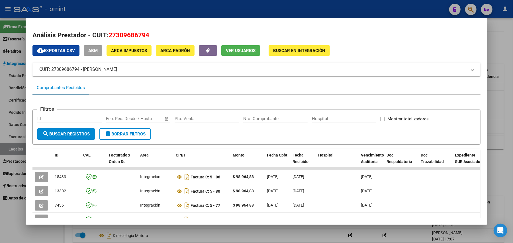
click at [137, 7] on div at bounding box center [256, 121] width 513 height 243
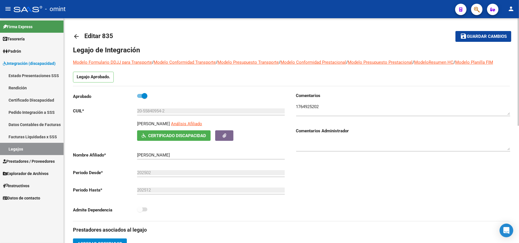
click at [78, 38] on mat-icon "arrow_back" at bounding box center [76, 36] width 7 height 7
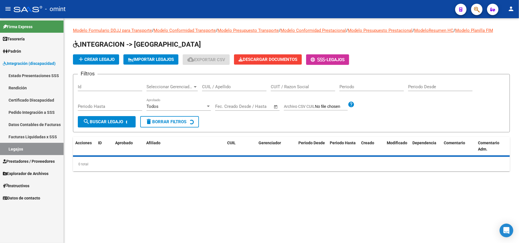
click at [217, 87] on input "CUIL / Apellido" at bounding box center [234, 86] width 64 height 5
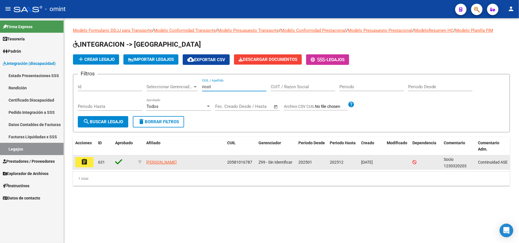
type input "ricot"
click at [86, 164] on mat-icon "assignment" at bounding box center [84, 162] width 7 height 7
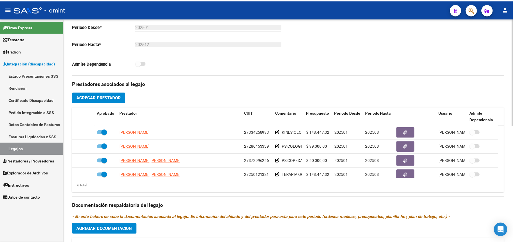
scroll to position [190, 0]
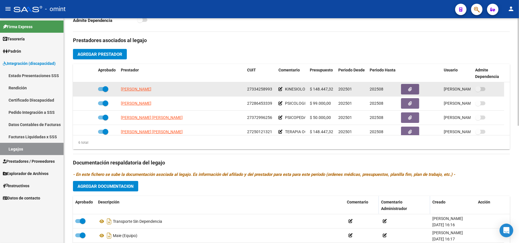
click at [149, 90] on span "RADRIZZANI MARIA SOL" at bounding box center [136, 89] width 31 height 5
type textarea "27334258993"
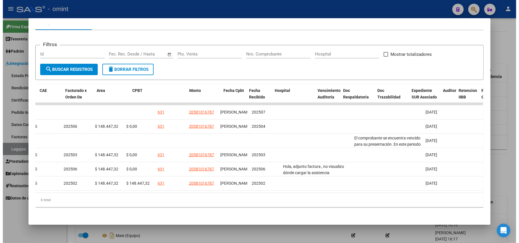
scroll to position [0, 0]
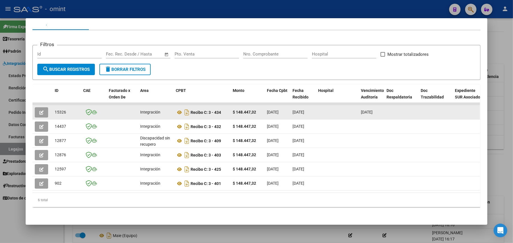
click at [43, 107] on button "button" at bounding box center [41, 112] width 13 height 10
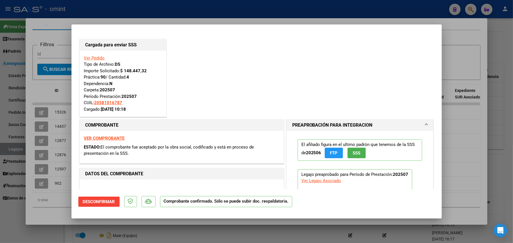
click at [151, 15] on div at bounding box center [256, 121] width 513 height 243
type input "$ 0,00"
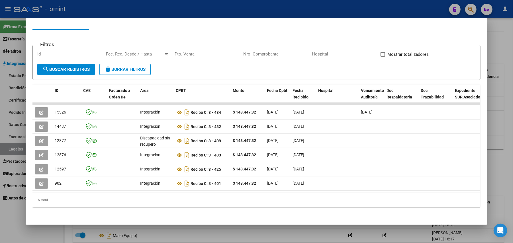
click at [152, 3] on div at bounding box center [256, 121] width 513 height 243
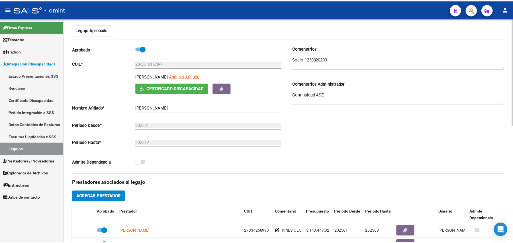
scroll to position [114, 0]
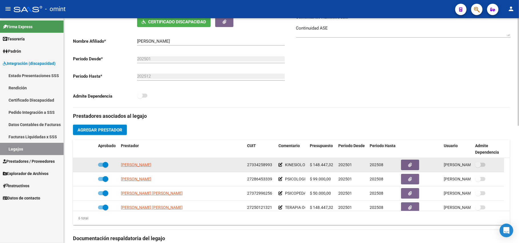
click at [259, 167] on span "27334258993" at bounding box center [259, 165] width 25 height 5
click at [151, 166] on span "RADRIZZANI MARIA SOL" at bounding box center [136, 165] width 31 height 5
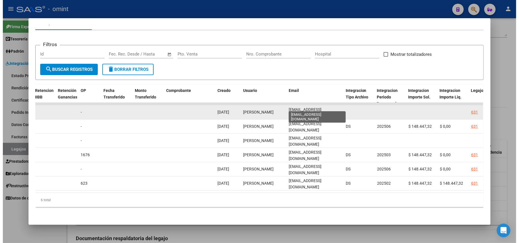
scroll to position [0, 0]
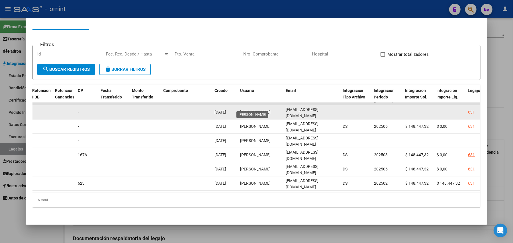
drag, startPoint x: 299, startPoint y: 106, endPoint x: 273, endPoint y: 108, distance: 26.3
click at [273, 108] on div "15326 Integración Recibo C: 3 - 434 $ 148.447,32 01/08/2025 03/08/2025 11/08/20…" at bounding box center [178, 112] width 1232 height 14
click at [299, 107] on span "SOL_RADRIZZANI@HOTMAIL.COM" at bounding box center [302, 112] width 33 height 11
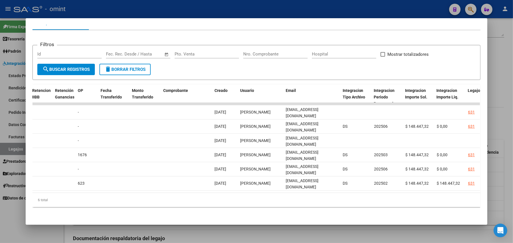
click at [193, 7] on div at bounding box center [256, 121] width 513 height 243
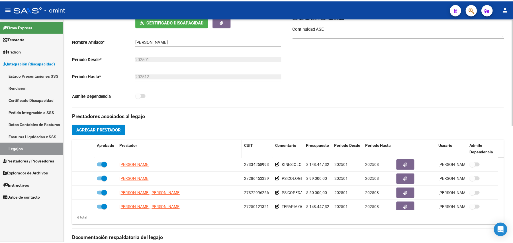
scroll to position [152, 0]
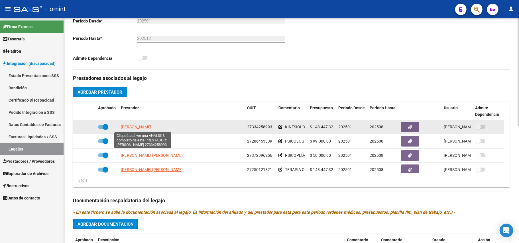
click at [147, 129] on span "RADRIZZANI MARIA SOL" at bounding box center [136, 127] width 31 height 5
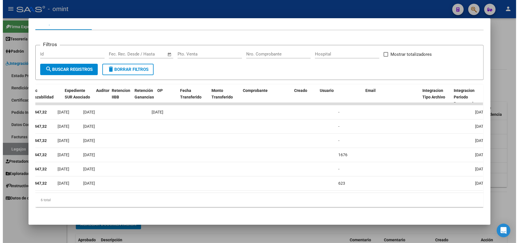
scroll to position [0, 464]
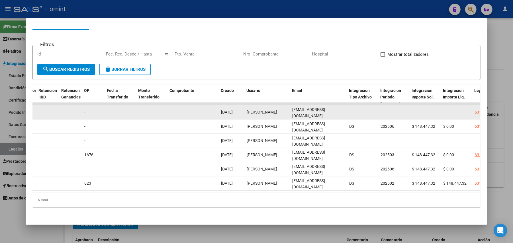
click at [326, 105] on datatable-body-cell "SOL_RADRIZZANI@HOTMAIL.COM" at bounding box center [318, 112] width 57 height 14
click at [322, 107] on span "SOL_RADRIZZANI@HOTMAIL.COM" at bounding box center [309, 112] width 33 height 11
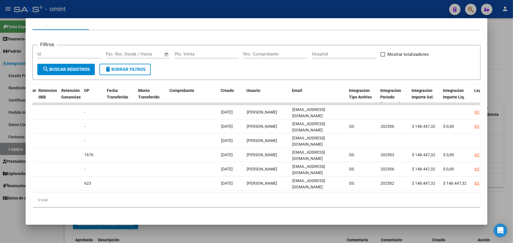
click at [70, 14] on div at bounding box center [256, 121] width 513 height 243
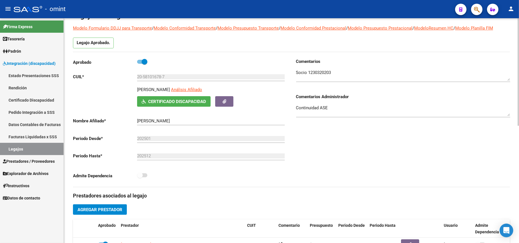
scroll to position [0, 0]
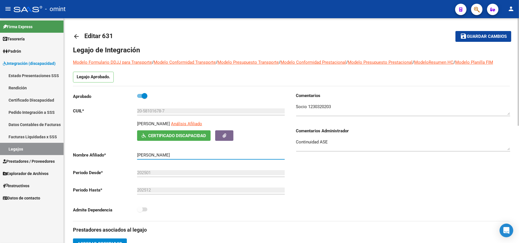
drag, startPoint x: 175, startPoint y: 155, endPoint x: 128, endPoint y: 155, distance: 47.3
click at [128, 155] on app-form-text-field "Nombre Afiliado * RICOTTA MARTIN Ingresar el nombre" at bounding box center [179, 155] width 212 height 5
click at [323, 107] on textarea at bounding box center [403, 109] width 214 height 11
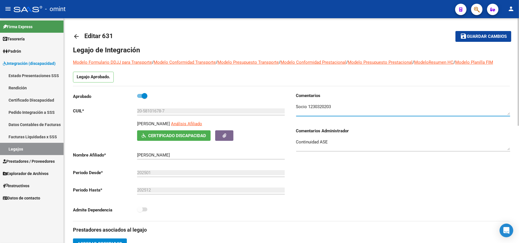
click at [323, 107] on textarea at bounding box center [403, 109] width 214 height 11
click at [73, 36] on mat-icon "arrow_back" at bounding box center [76, 36] width 7 height 7
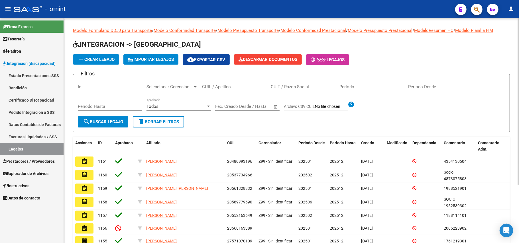
click at [234, 83] on div "CUIL / Apellido" at bounding box center [234, 85] width 64 height 12
paste input "20558409542"
type input "20558409542"
click at [112, 124] on button "search Buscar Legajo" at bounding box center [103, 121] width 50 height 11
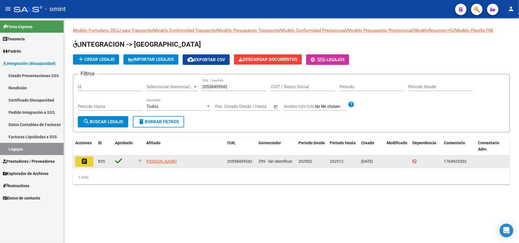
click at [87, 160] on mat-icon "assignment" at bounding box center [84, 161] width 7 height 7
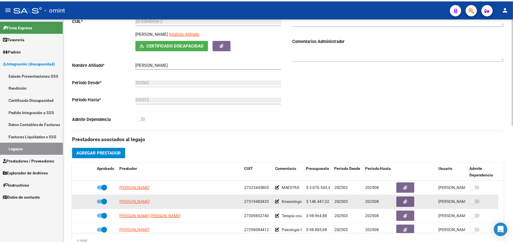
scroll to position [114, 0]
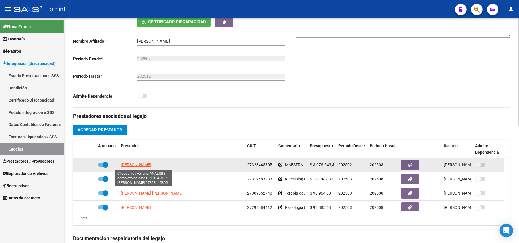
click at [145, 166] on span "CHACON ALDANA BELEN" at bounding box center [136, 165] width 31 height 5
type textarea "27323445805"
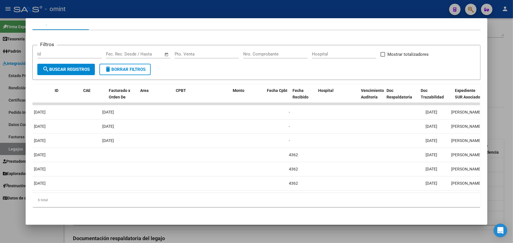
scroll to position [0, 0]
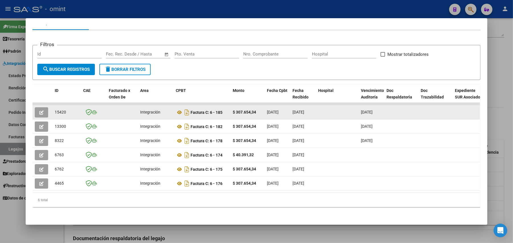
click at [62, 110] on span "15420" at bounding box center [60, 112] width 11 height 5
click at [60, 110] on span "15420" at bounding box center [60, 112] width 11 height 5
click at [40, 111] on icon "button" at bounding box center [41, 113] width 4 height 4
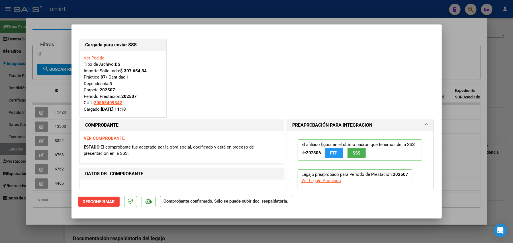
click at [140, 11] on div at bounding box center [256, 121] width 513 height 243
type input "$ 0,00"
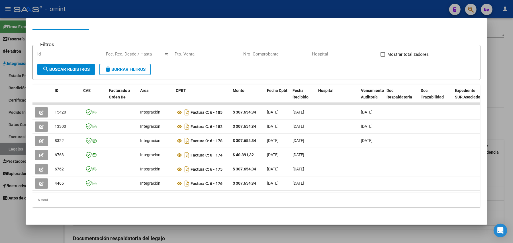
click at [137, 6] on div at bounding box center [256, 121] width 513 height 243
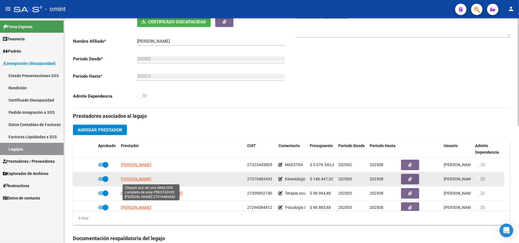
click at [141, 182] on span "FREIJO AREVALO ANA CAROLINA" at bounding box center [136, 179] width 31 height 5
type textarea "27319483433"
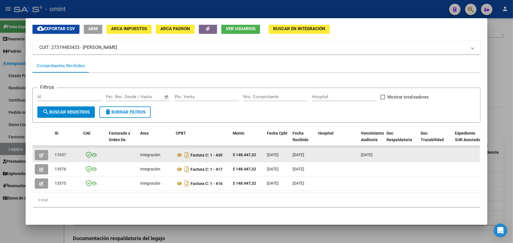
click at [57, 153] on span "17657" at bounding box center [60, 155] width 11 height 5
click at [39, 153] on icon "button" at bounding box center [41, 155] width 4 height 4
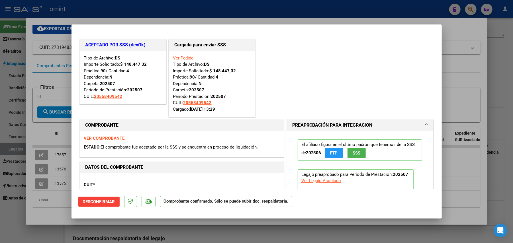
click at [168, 7] on div at bounding box center [256, 121] width 513 height 243
type input "$ 0,00"
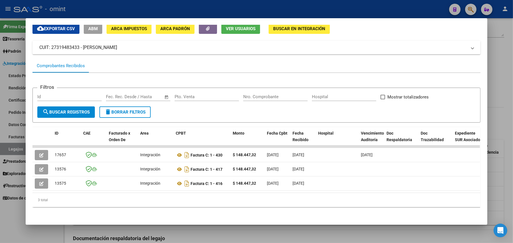
click at [165, 9] on div at bounding box center [256, 121] width 513 height 243
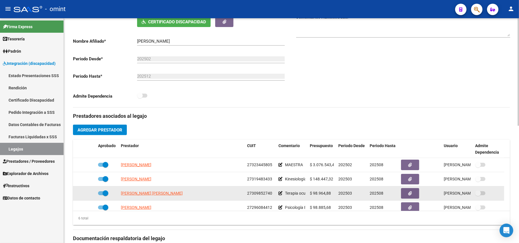
click at [147, 196] on span "BESSONE MARIA VANESA" at bounding box center [152, 193] width 62 height 5
type textarea "27309852740"
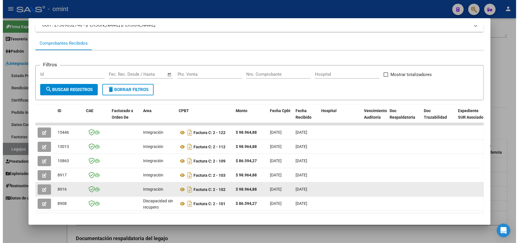
scroll to position [70, 0]
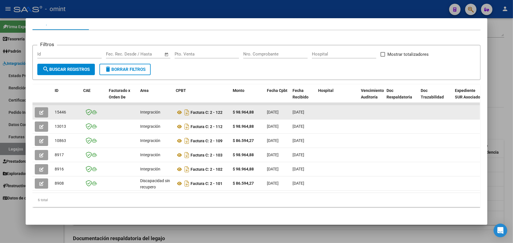
click at [39, 111] on icon "button" at bounding box center [41, 113] width 4 height 4
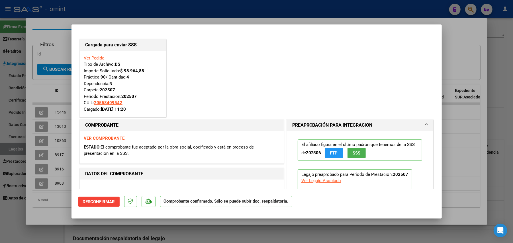
click at [154, 10] on div at bounding box center [256, 121] width 513 height 243
type input "$ 0,00"
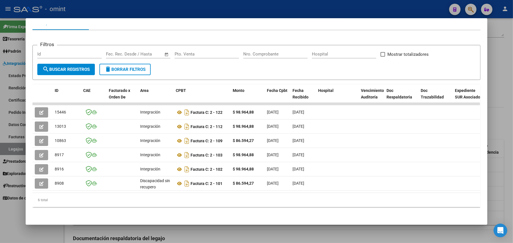
click at [67, 9] on div at bounding box center [256, 121] width 513 height 243
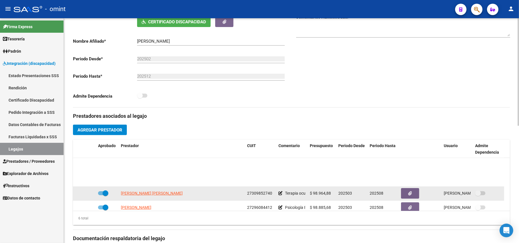
scroll to position [34, 0]
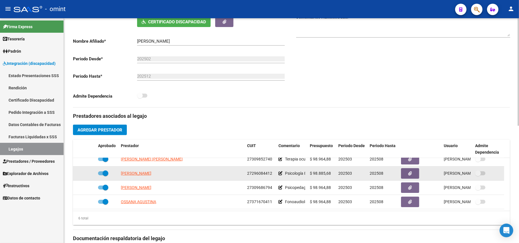
click at [139, 176] on span "TOBARES ALEJANDRA ANHI" at bounding box center [136, 173] width 31 height 5
type textarea "27296084412"
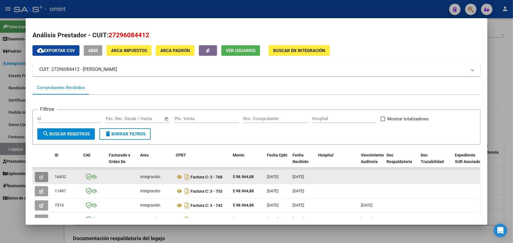
click at [40, 180] on button "button" at bounding box center [41, 177] width 13 height 10
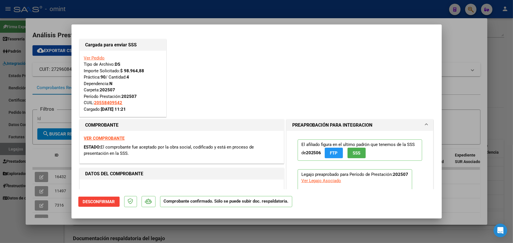
click at [171, 10] on div at bounding box center [256, 121] width 513 height 243
type input "$ 0,00"
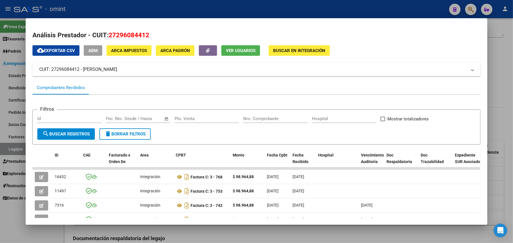
click at [170, 10] on div at bounding box center [256, 121] width 513 height 243
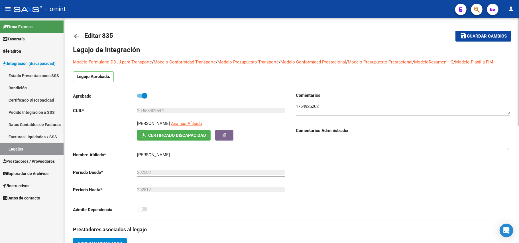
scroll to position [0, 0]
click at [77, 36] on mat-icon "arrow_back" at bounding box center [76, 36] width 7 height 7
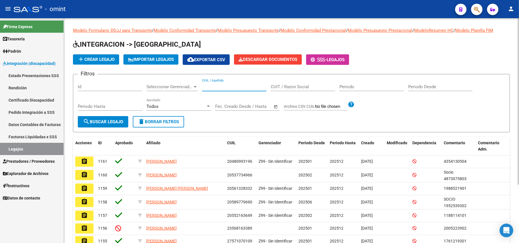
click at [238, 89] on input "CUIL / Apellido" at bounding box center [234, 86] width 64 height 5
paste input "20480739923"
drag, startPoint x: 235, startPoint y: 88, endPoint x: 173, endPoint y: 90, distance: 61.9
click at [173, 90] on div "Filtros Id Seleccionar Gerenciador Seleccionar Gerenciador 20480739923 CUIL / A…" at bounding box center [291, 97] width 427 height 37
type input "20480739923"
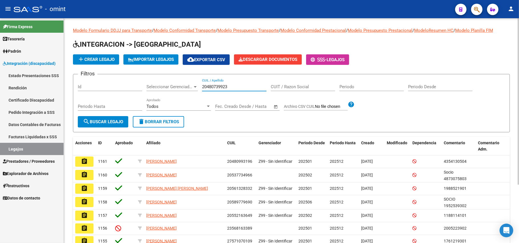
drag, startPoint x: 87, startPoint y: 117, endPoint x: 91, endPoint y: 117, distance: 3.5
click at [88, 117] on button "search Buscar Legajo" at bounding box center [103, 121] width 50 height 11
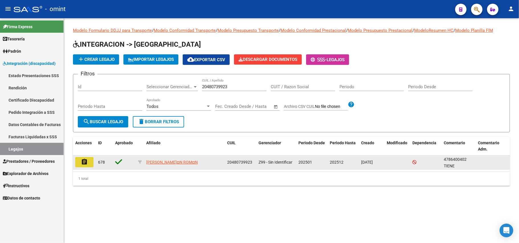
click at [88, 164] on button "assignment" at bounding box center [84, 162] width 18 height 10
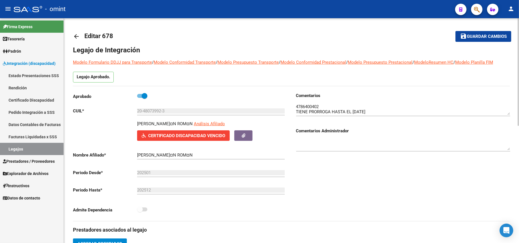
click at [307, 107] on textarea at bounding box center [403, 109] width 214 height 11
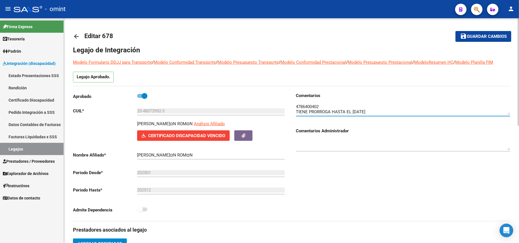
click at [75, 38] on mat-icon "arrow_back" at bounding box center [76, 36] width 7 height 7
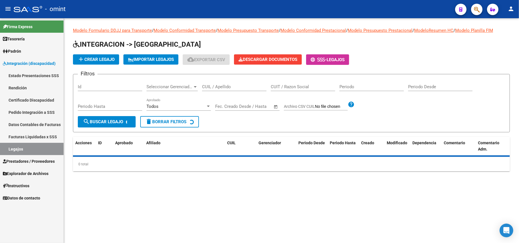
click at [210, 85] on input "CUIL / Apellido" at bounding box center [234, 86] width 64 height 5
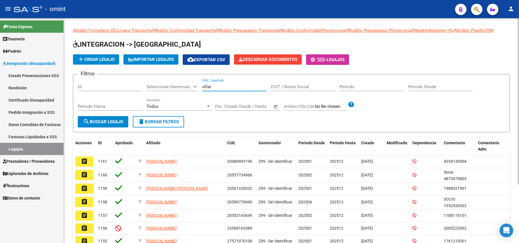
type input "villarr"
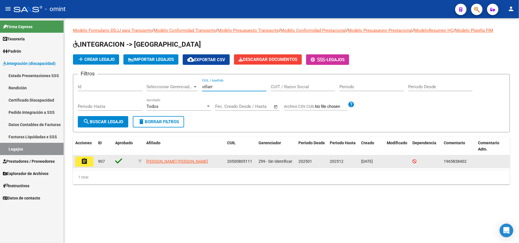
click at [92, 162] on button "assignment" at bounding box center [84, 162] width 18 height 10
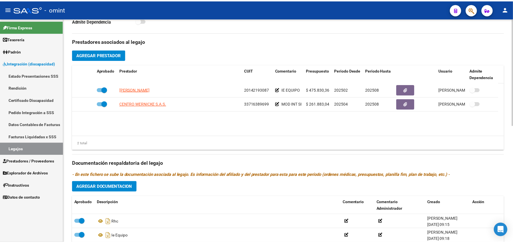
scroll to position [190, 0]
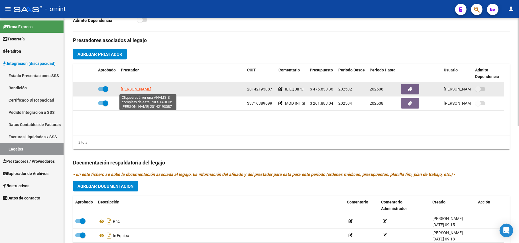
click at [151, 88] on span "JURE RUBIN EDUARDO PABLO" at bounding box center [136, 89] width 31 height 5
type textarea "20142193087"
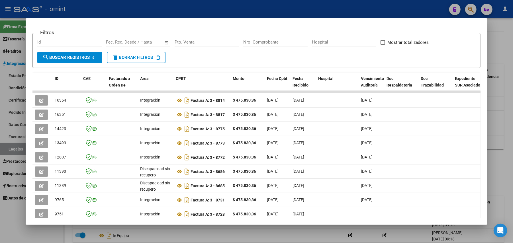
scroll to position [127, 0]
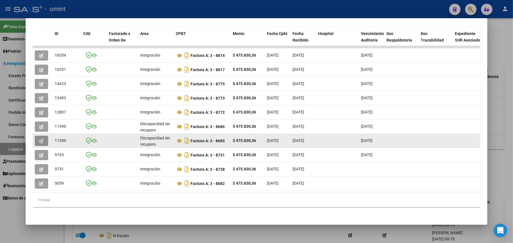
click at [39, 139] on icon "button" at bounding box center [41, 141] width 4 height 4
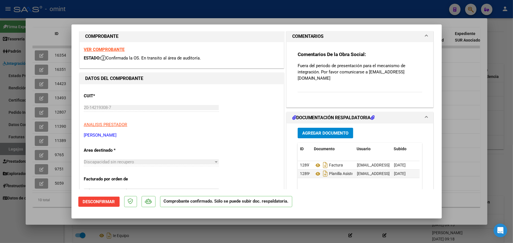
scroll to position [0, 0]
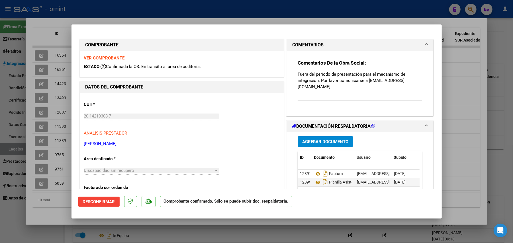
click at [96, 58] on strong "VER COMPROBANTE" at bounding box center [104, 58] width 41 height 5
click at [322, 169] on icon "Descargar documento" at bounding box center [325, 173] width 7 height 9
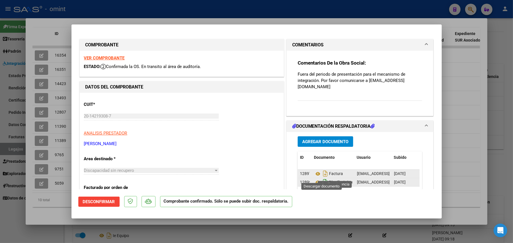
click at [322, 178] on icon "Descargar documento" at bounding box center [325, 182] width 7 height 9
click at [131, 17] on div at bounding box center [256, 121] width 513 height 243
type input "$ 0,00"
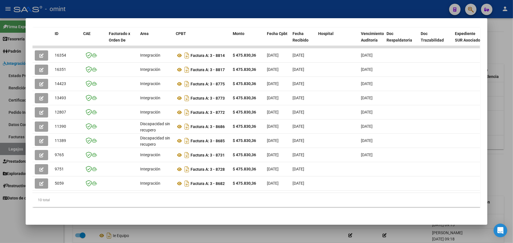
click at [129, 7] on div at bounding box center [256, 121] width 513 height 243
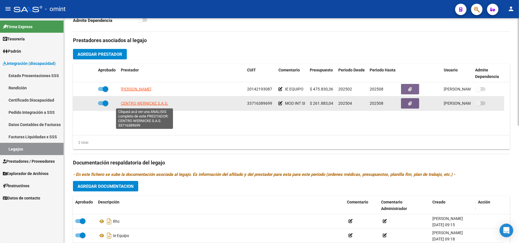
click at [145, 104] on span "CENTRO WERNICKE S.A.S." at bounding box center [144, 103] width 47 height 5
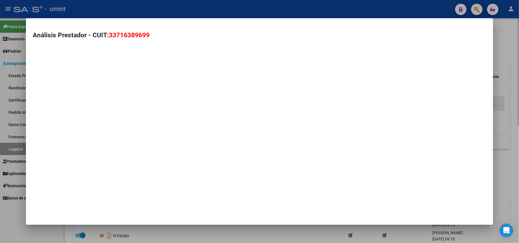
type textarea "33716389699"
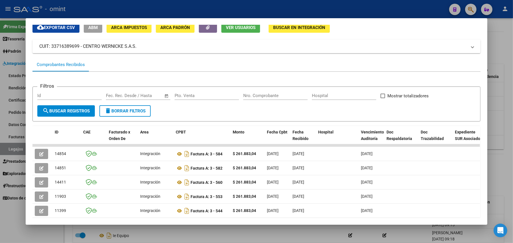
scroll to position [114, 0]
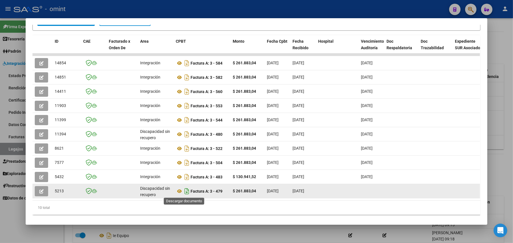
click at [184, 192] on icon "Descargar documento" at bounding box center [186, 191] width 7 height 9
click at [39, 190] on icon "button" at bounding box center [41, 192] width 4 height 4
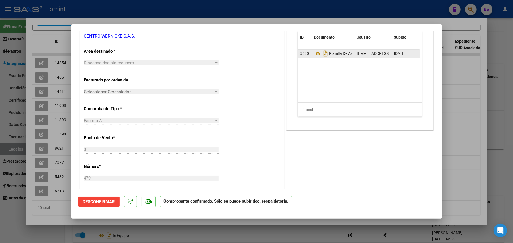
scroll to position [76, 0]
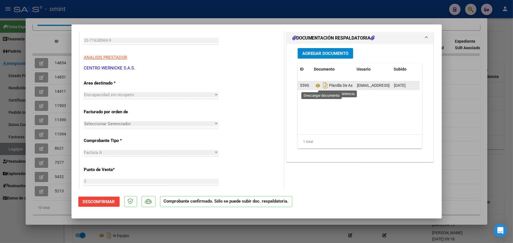
click at [323, 87] on icon "Descargar documento" at bounding box center [325, 85] width 7 height 9
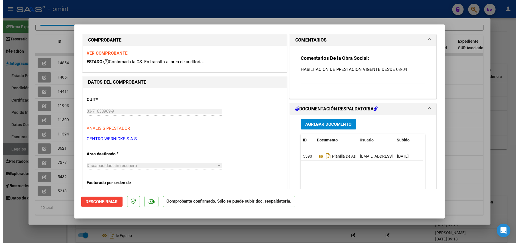
scroll to position [0, 0]
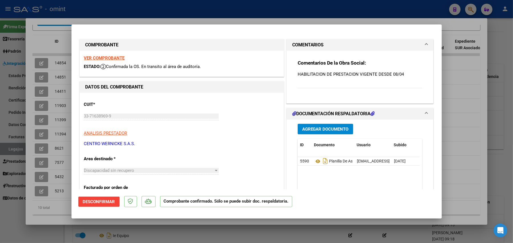
click at [55, 74] on div at bounding box center [256, 121] width 513 height 243
type input "$ 0,00"
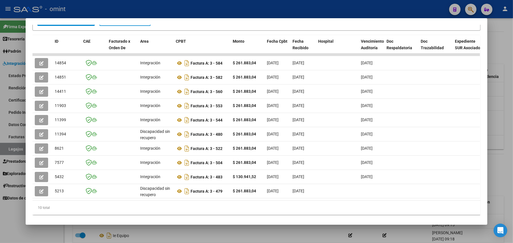
click at [158, 16] on div at bounding box center [256, 121] width 513 height 243
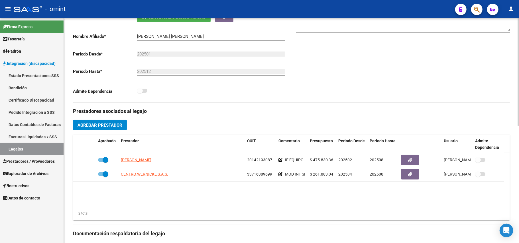
scroll to position [38, 0]
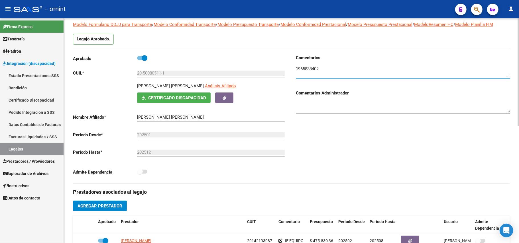
click at [312, 70] on textarea at bounding box center [403, 71] width 214 height 11
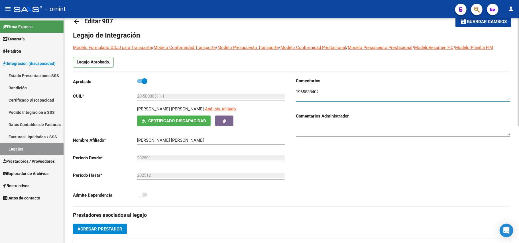
scroll to position [0, 0]
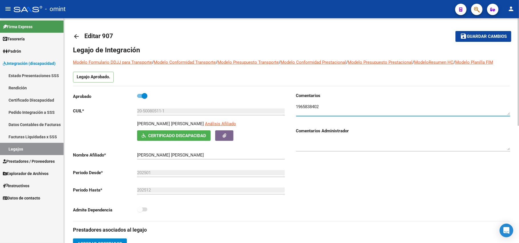
click at [73, 39] on mat-icon "arrow_back" at bounding box center [76, 36] width 7 height 7
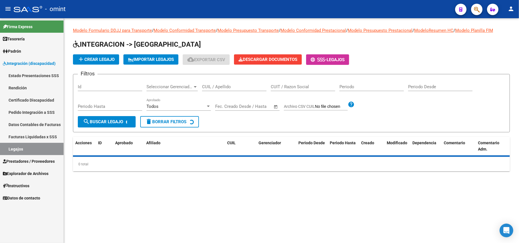
click at [216, 89] on input "CUIL / Apellido" at bounding box center [234, 86] width 64 height 5
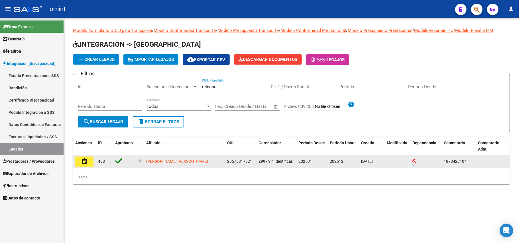
type input "reinoso"
click at [85, 163] on mat-icon "assignment" at bounding box center [84, 161] width 7 height 7
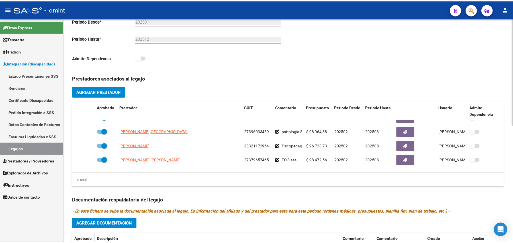
scroll to position [12, 0]
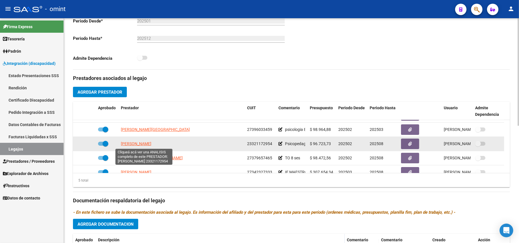
click at [150, 145] on span "BALDO JESSICA NATALIA" at bounding box center [136, 144] width 31 height 5
type textarea "23321172954"
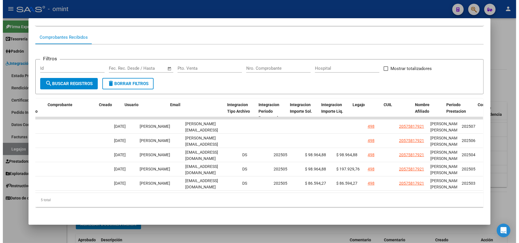
scroll to position [0, 593]
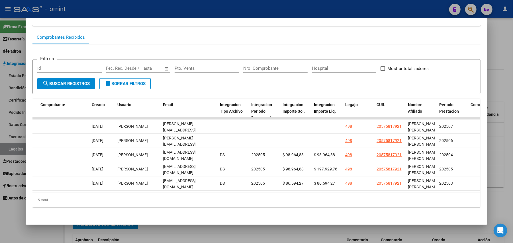
click at [182, 6] on div at bounding box center [256, 121] width 513 height 243
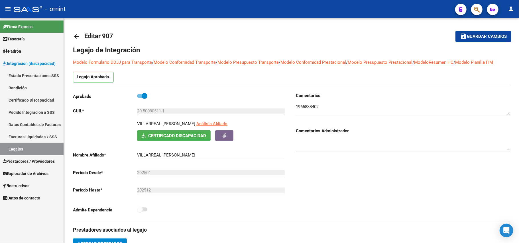
scroll to position [190, 0]
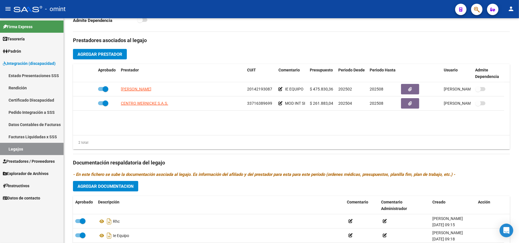
click at [27, 63] on span "Integración (discapacidad)" at bounding box center [29, 63] width 53 height 6
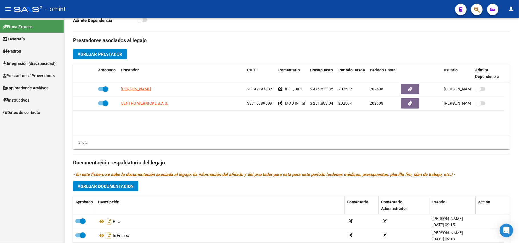
click at [25, 74] on span "Prestadores / Proveedores" at bounding box center [29, 76] width 52 height 6
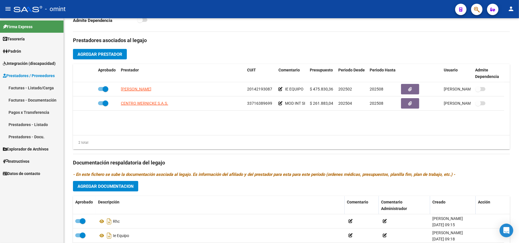
click at [30, 84] on link "Facturas - Listado/Carga" at bounding box center [32, 88] width 64 height 12
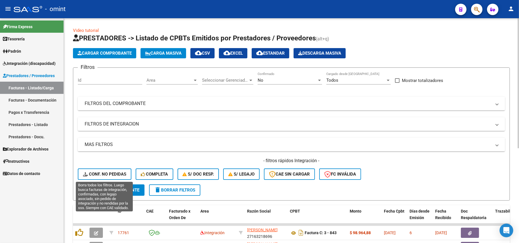
click at [107, 169] on button "Conf. no pedidas" at bounding box center [105, 174] width 54 height 11
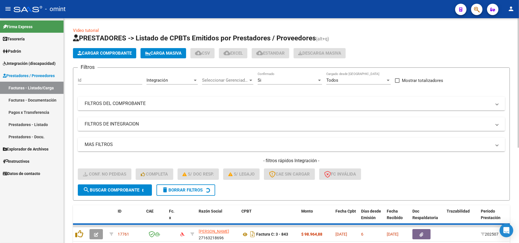
click at [104, 79] on input "Id" at bounding box center [110, 80] width 64 height 5
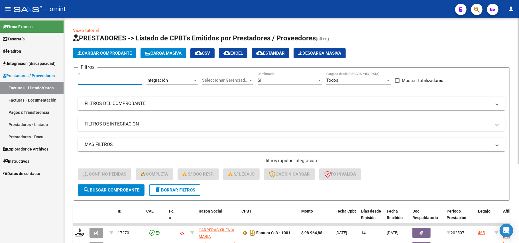
paste input "17270"
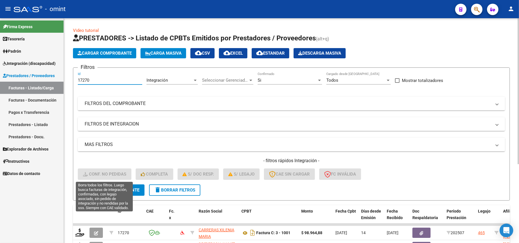
type input "17270"
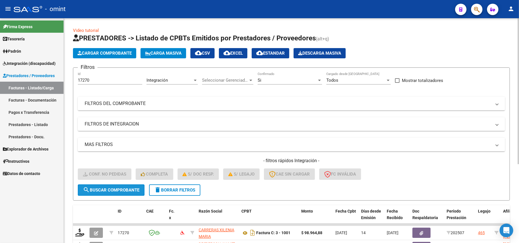
click at [113, 186] on button "search Buscar Comprobante" at bounding box center [111, 190] width 67 height 11
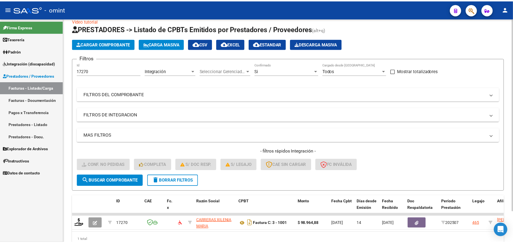
scroll to position [37, 0]
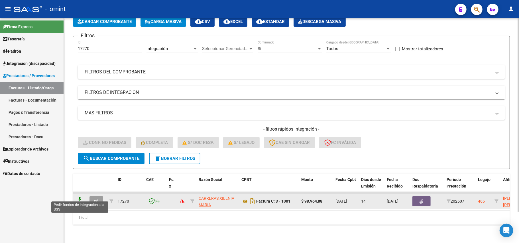
click at [81, 197] on icon at bounding box center [79, 201] width 9 height 8
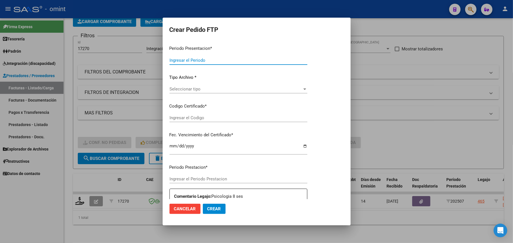
type input "202507"
type input "$ 98.964,88"
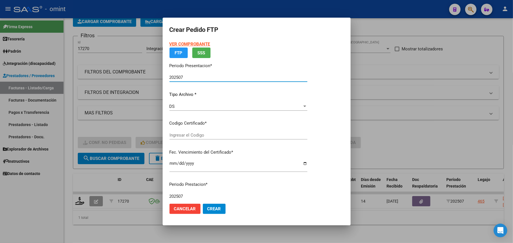
type input "6572350181"
type input "2024-10-01"
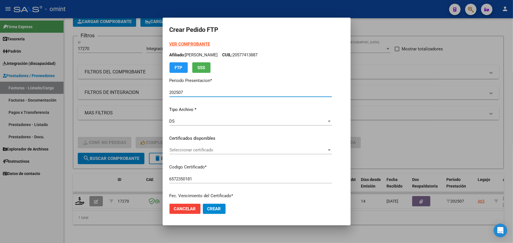
click at [186, 152] on span "Seleccionar certificado" at bounding box center [248, 150] width 157 height 5
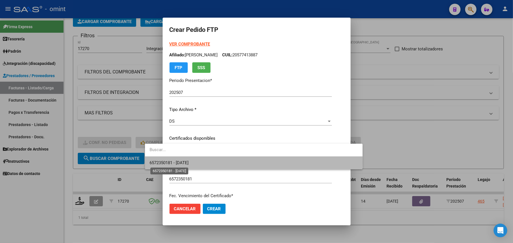
click at [188, 163] on span "6572350181 - 2024-10-01" at bounding box center [169, 163] width 39 height 5
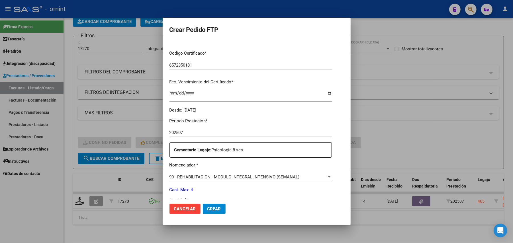
scroll to position [152, 0]
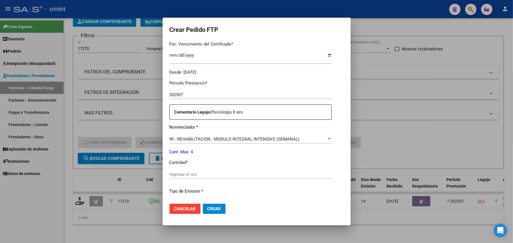
click at [178, 173] on input "Ingresar el nro" at bounding box center [251, 174] width 163 height 5
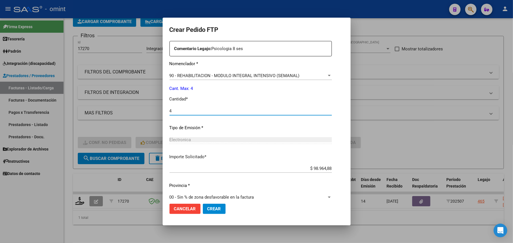
scroll to position [223, 0]
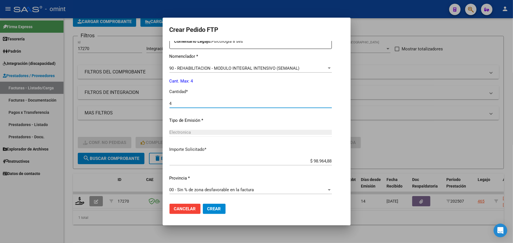
type input "4"
click at [208, 210] on span "Crear" at bounding box center [215, 209] width 14 height 5
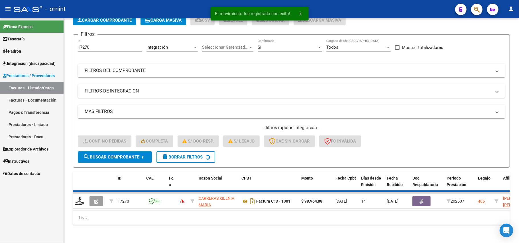
scroll to position [27, 0]
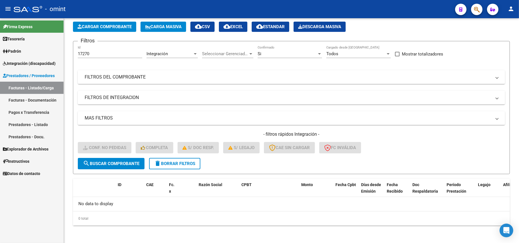
drag, startPoint x: 78, startPoint y: 53, endPoint x: 43, endPoint y: 54, distance: 35.1
click at [42, 54] on mat-sidenav-container "Firma Express Tesorería Extractos Procesados (csv) Extractos Originales (pdf) P…" at bounding box center [259, 130] width 519 height 225
drag, startPoint x: 88, startPoint y: 50, endPoint x: 88, endPoint y: 55, distance: 4.6
click at [88, 55] on input "17270" at bounding box center [110, 53] width 64 height 5
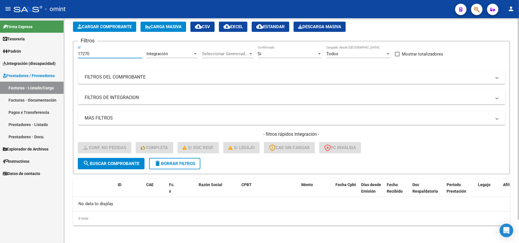
paste input "694"
type input "17694"
click at [115, 163] on span "search Buscar Comprobante" at bounding box center [111, 163] width 56 height 5
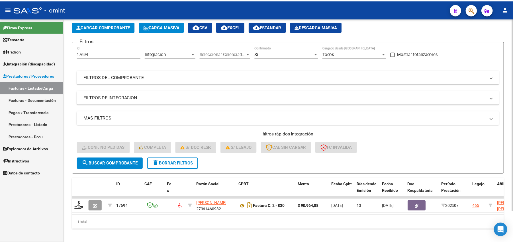
scroll to position [37, 0]
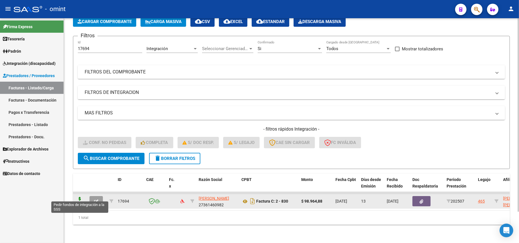
click at [81, 198] on icon at bounding box center [79, 201] width 9 height 8
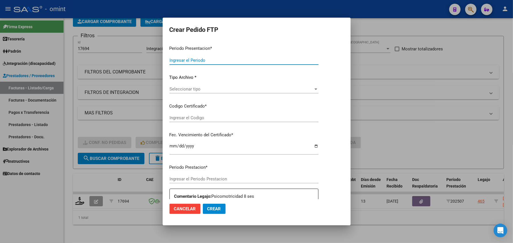
type input "202507"
type input "$ 98.964,88"
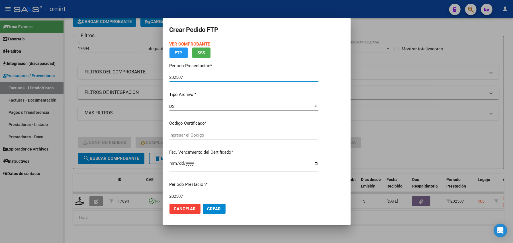
type input "6572350181"
type input "2024-10-01"
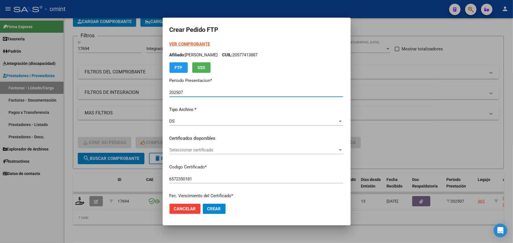
click at [182, 150] on span "Seleccionar certificado" at bounding box center [254, 150] width 168 height 5
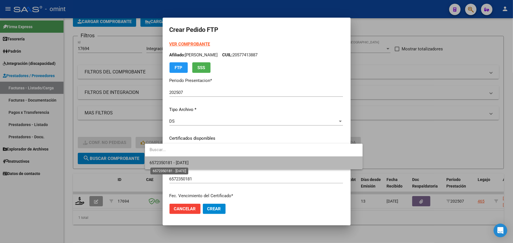
click at [184, 161] on span "6572350181 - 2024-10-01" at bounding box center [169, 163] width 39 height 5
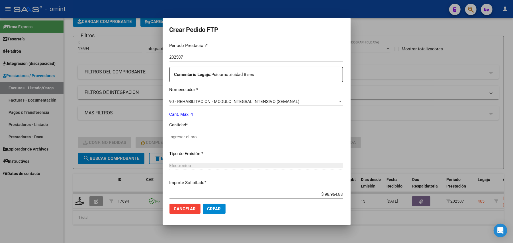
scroll to position [190, 0]
click at [189, 137] on input "Ingresar el nro" at bounding box center [257, 136] width 174 height 5
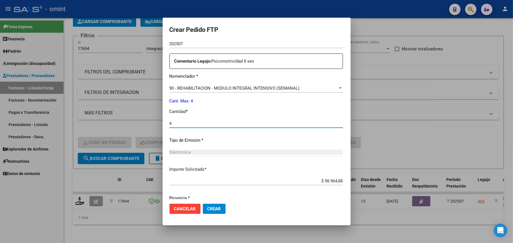
scroll to position [223, 0]
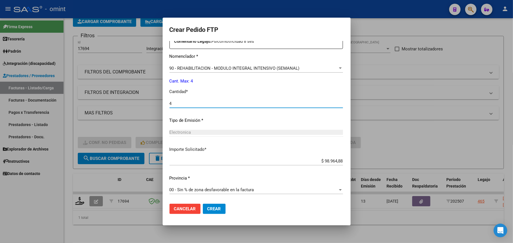
type input "4"
click at [208, 210] on span "Crear" at bounding box center [215, 209] width 14 height 5
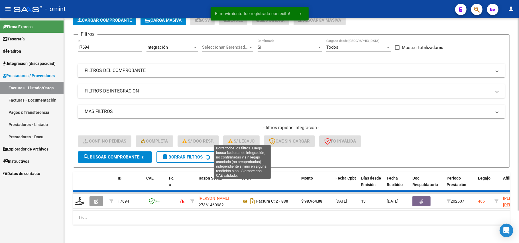
scroll to position [27, 0]
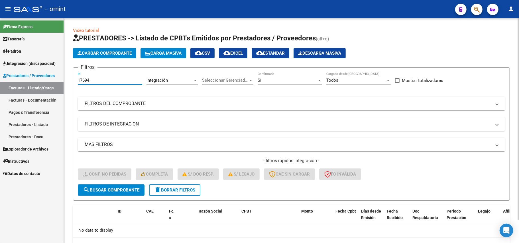
scroll to position [27, 0]
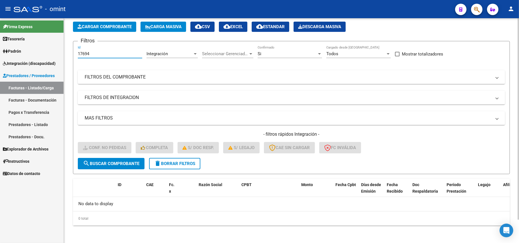
click at [88, 53] on input "17694" at bounding box center [110, 53] width 64 height 5
type input "16230"
click at [116, 169] on form "Filtros 16230 Id Integración Area Seleccionar Gerenciador Seleccionar Gerenciad…" at bounding box center [291, 107] width 437 height 133
click at [117, 164] on span "search Buscar Comprobante" at bounding box center [111, 163] width 56 height 5
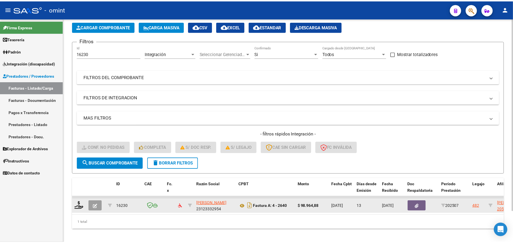
scroll to position [37, 0]
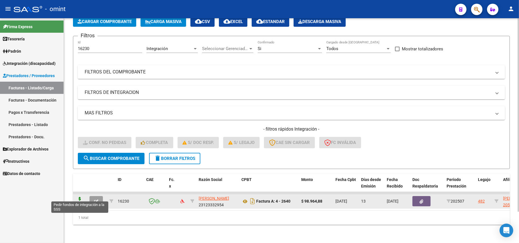
click at [82, 199] on icon at bounding box center [79, 201] width 9 height 8
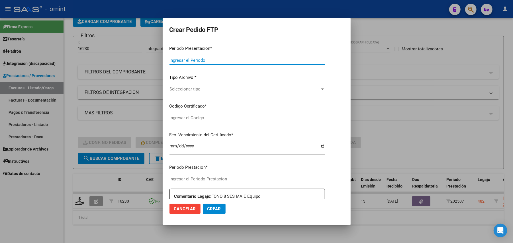
type input "202507"
type input "$ 98.964,88"
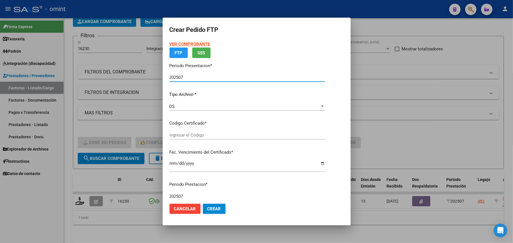
type input "9022232664"
type input "[DATE]"
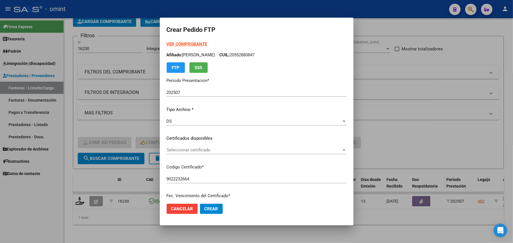
click at [186, 155] on div "Seleccionar certificado Seleccionar certificado" at bounding box center [257, 153] width 180 height 14
click at [189, 151] on span "Seleccionar certificado" at bounding box center [254, 150] width 175 height 5
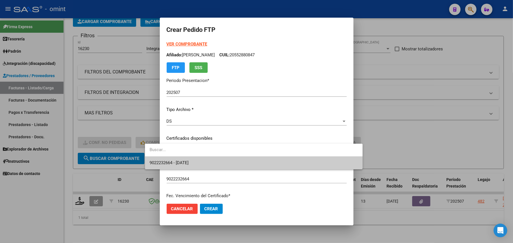
click at [186, 159] on span "9022232664 - 2025-04-28" at bounding box center [254, 163] width 209 height 13
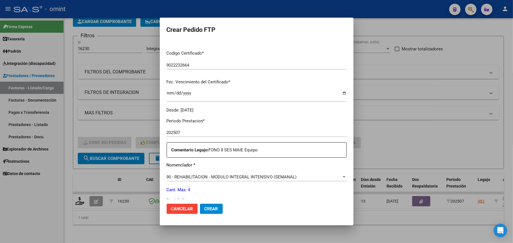
scroll to position [223, 0]
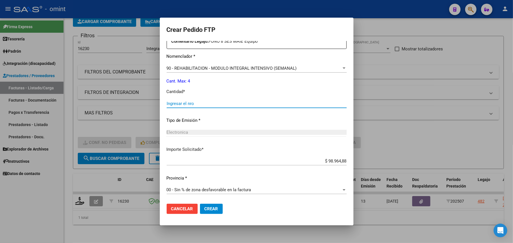
click at [185, 103] on input "Ingresar el nro" at bounding box center [257, 103] width 180 height 5
type input "4"
click at [205, 208] on span "Crear" at bounding box center [212, 209] width 14 height 5
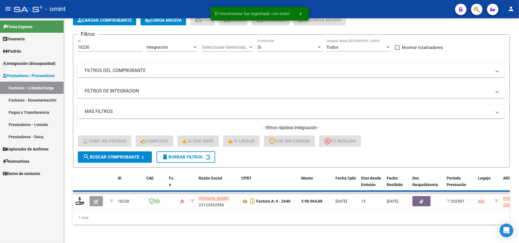
scroll to position [27, 0]
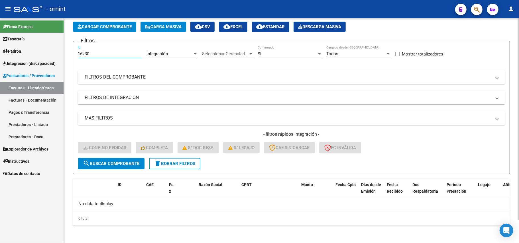
drag, startPoint x: 90, startPoint y: 54, endPoint x: 66, endPoint y: 54, distance: 23.9
click at [65, 54] on div "Video tutorial PRESTADORES -> Listado de CPBTs Emitidos por Prestadores / Prove…" at bounding box center [291, 118] width 455 height 253
paste input "1"
type input "16231"
click at [115, 166] on button "search Buscar Comprobante" at bounding box center [111, 163] width 67 height 11
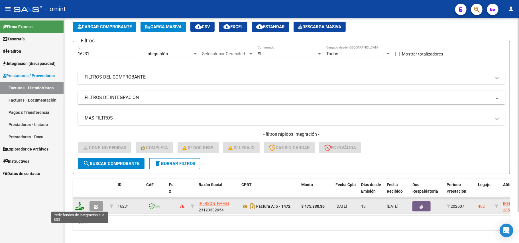
click at [82, 208] on icon at bounding box center [79, 206] width 9 height 8
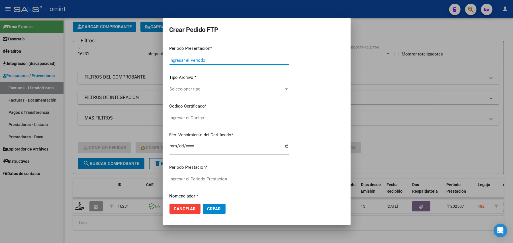
type input "202507"
type input "$ 475.830,36"
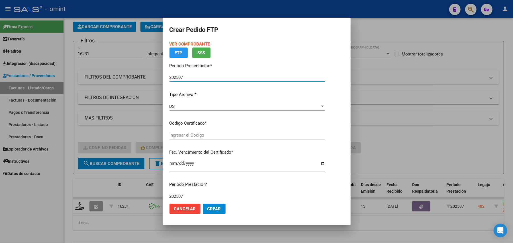
type input "9022232664"
type input "2025-04-28"
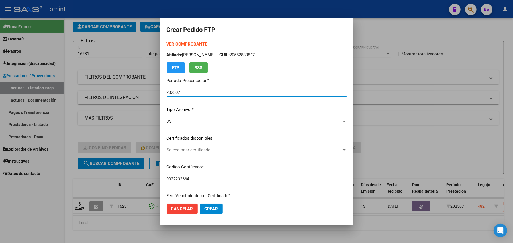
click at [183, 153] on span "Seleccionar certificado" at bounding box center [254, 150] width 175 height 5
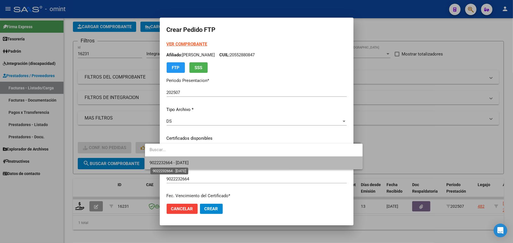
click at [181, 164] on span "9022232664 - 2025-04-28" at bounding box center [169, 163] width 39 height 5
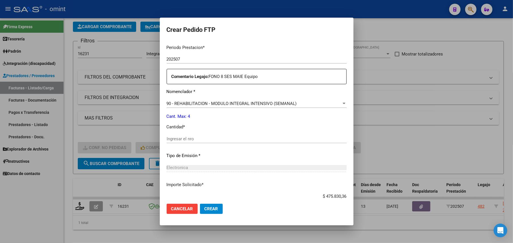
scroll to position [190, 0]
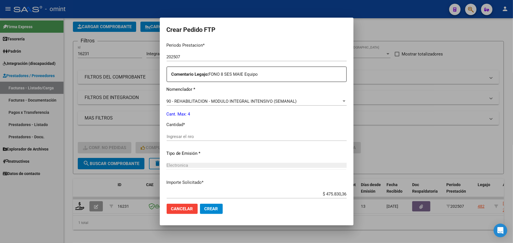
click at [185, 130] on div "Periodo Prestacion * 202507 Ingresar el Periodo Prestacion Comentario Legajo: F…" at bounding box center [257, 135] width 180 height 195
click at [190, 135] on input "Ingresar el nro" at bounding box center [257, 136] width 180 height 5
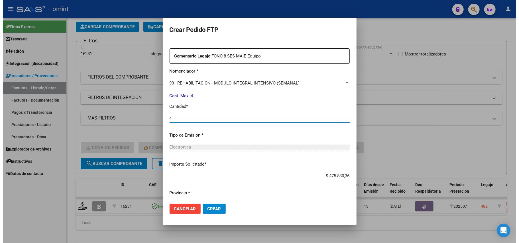
scroll to position [223, 0]
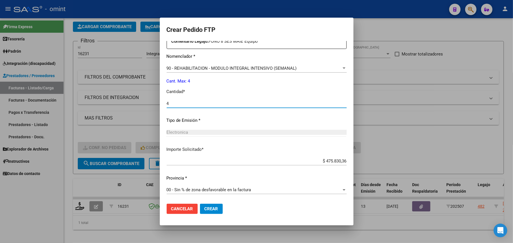
type input "4"
click at [205, 210] on span "Crear" at bounding box center [212, 209] width 14 height 5
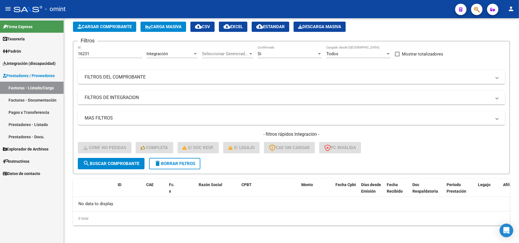
click at [27, 65] on span "Integración (discapacidad)" at bounding box center [29, 63] width 53 height 6
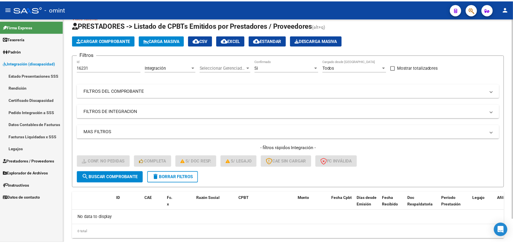
scroll to position [0, 0]
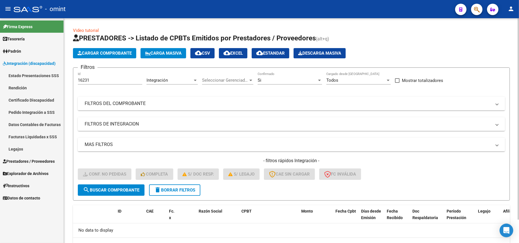
drag, startPoint x: 99, startPoint y: 78, endPoint x: 66, endPoint y: 83, distance: 33.5
click at [66, 83] on div "Video tutorial PRESTADORES -> Listado de CPBTs Emitidos por Prestadores / Prove…" at bounding box center [291, 144] width 455 height 253
drag, startPoint x: 100, startPoint y: 81, endPoint x: 71, endPoint y: 80, distance: 29.1
click at [71, 80] on div "Video tutorial PRESTADORES -> Listado de CPBTs Emitidos por Prestadores / Prove…" at bounding box center [291, 144] width 455 height 253
paste input "3"
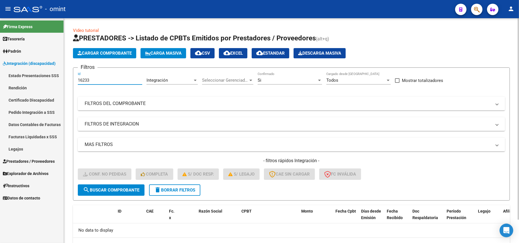
type input "16233"
click at [125, 188] on span "search Buscar Comprobante" at bounding box center [111, 190] width 56 height 5
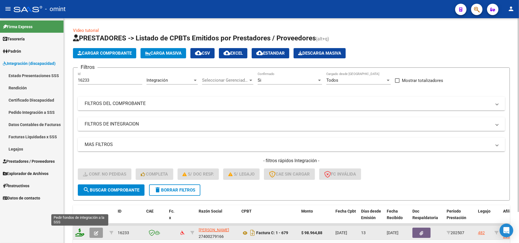
click at [81, 234] on icon at bounding box center [79, 233] width 9 height 8
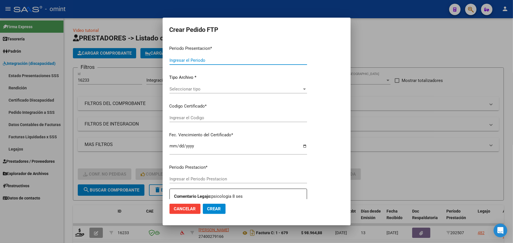
type input "202507"
type input "$ 98.964,88"
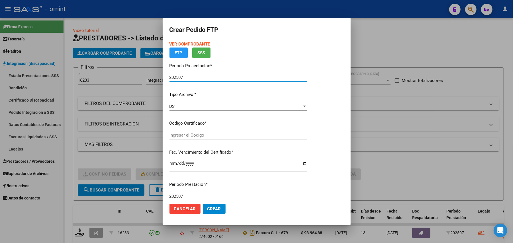
type input "9022232664"
type input "2025-04-28"
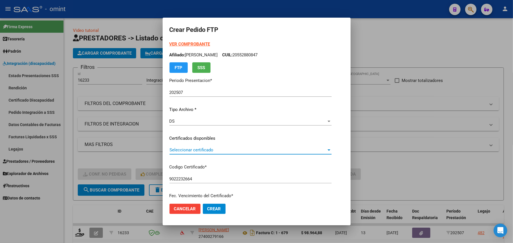
click at [186, 149] on span "Seleccionar certificado" at bounding box center [248, 150] width 157 height 5
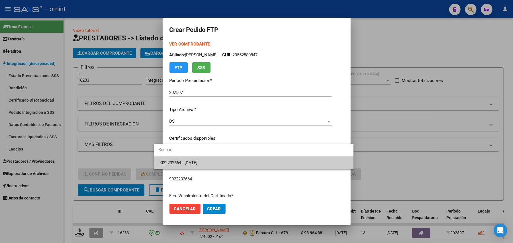
click at [186, 159] on span "9022232664 - 2025-04-28" at bounding box center [254, 163] width 191 height 13
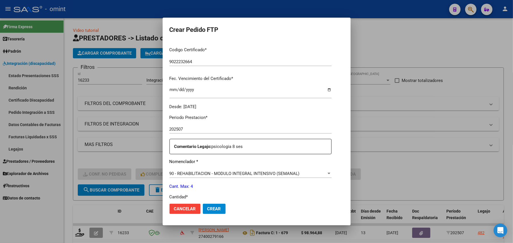
scroll to position [152, 0]
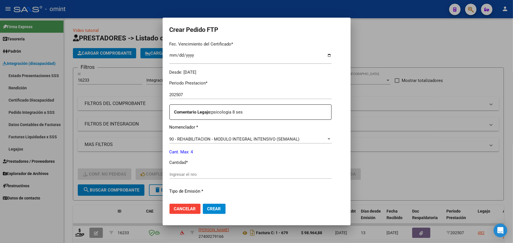
click at [202, 173] on input "Ingresar el nro" at bounding box center [251, 174] width 162 height 5
type input "4"
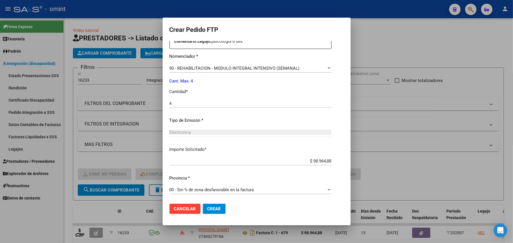
click at [212, 207] on button "Crear" at bounding box center [214, 209] width 23 height 10
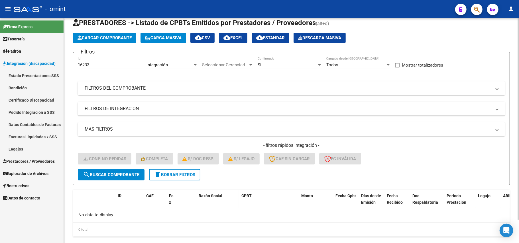
scroll to position [27, 0]
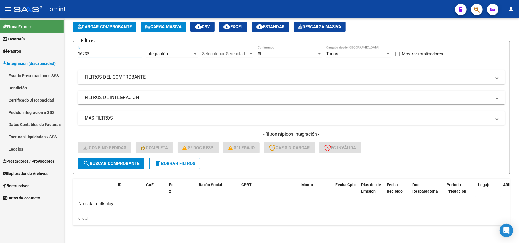
drag, startPoint x: 92, startPoint y: 54, endPoint x: 61, endPoint y: 58, distance: 31.8
click at [60, 57] on mat-sidenav-container "Firma Express Tesorería Extractos Procesados (csv) Extractos Originales (pdf) P…" at bounding box center [259, 130] width 519 height 225
paste input "4"
type input "16234"
click at [117, 168] on button "search Buscar Comprobante" at bounding box center [111, 163] width 67 height 11
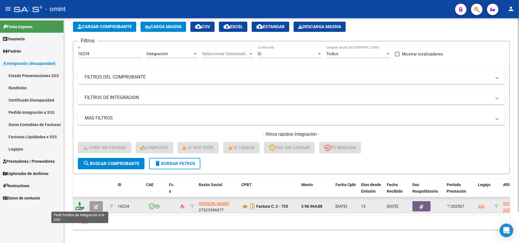
click at [82, 207] on icon at bounding box center [79, 206] width 9 height 8
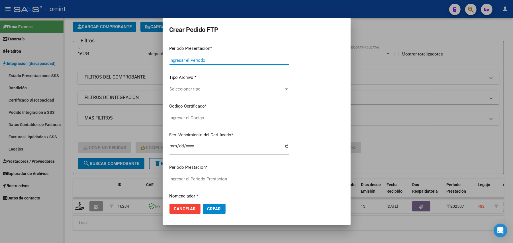
type input "202507"
type input "$ 98.964,88"
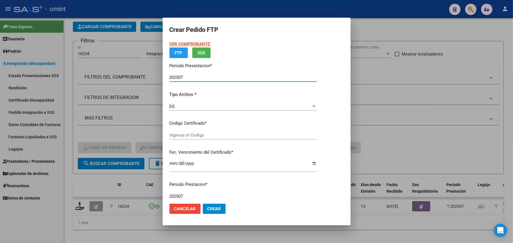
type input "9022232664"
type input "2025-04-28"
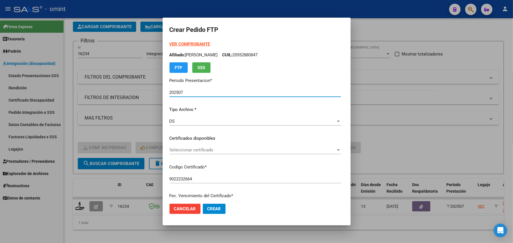
click at [196, 135] on div "VER COMPROBANTE ARCA Padrón Afiliado: QUEVEDO LUNA BENJAMIN CUIL: 20552880847 F…" at bounding box center [256, 134] width 172 height 186
click at [189, 150] on span "Seleccionar certificado" at bounding box center [253, 150] width 166 height 5
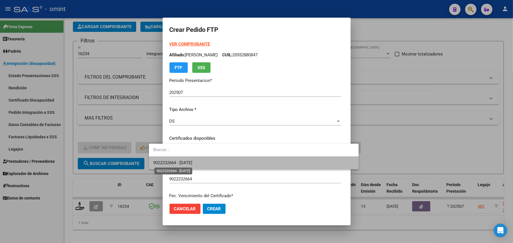
drag, startPoint x: 186, startPoint y: 160, endPoint x: 219, endPoint y: 149, distance: 35.3
click at [186, 161] on span "9022232664 - 2025-04-28" at bounding box center [173, 163] width 39 height 5
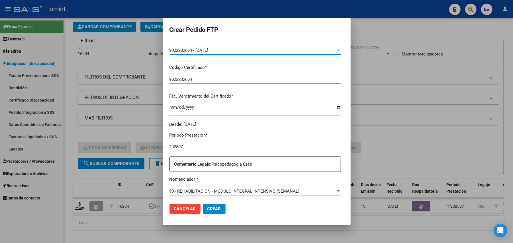
scroll to position [152, 0]
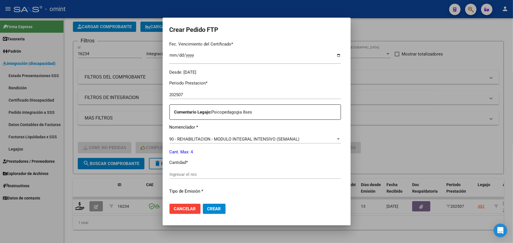
click at [186, 175] on input "Ingresar el nro" at bounding box center [256, 174] width 172 height 5
type input "4"
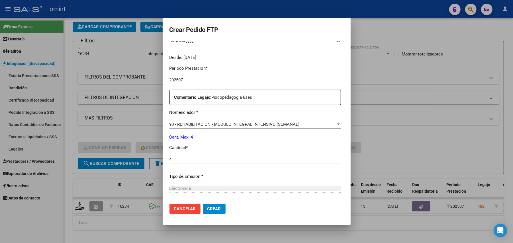
scroll to position [223, 0]
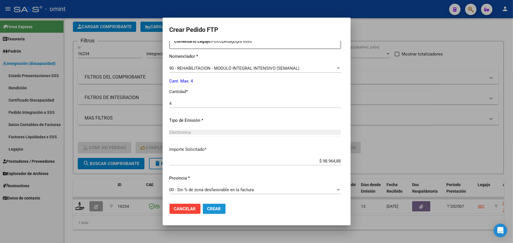
click at [203, 213] on button "Crear" at bounding box center [214, 209] width 23 height 10
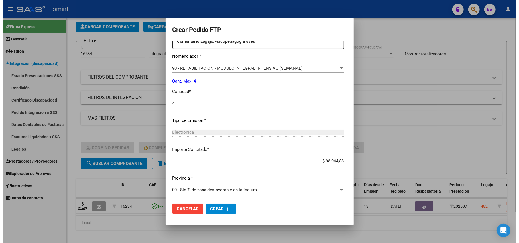
scroll to position [0, 0]
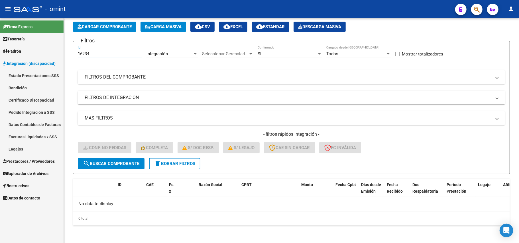
drag, startPoint x: 102, startPoint y: 55, endPoint x: 42, endPoint y: 56, distance: 59.6
click at [42, 56] on mat-sidenav-container "Firma Express Tesorería Extractos Procesados (csv) Extractos Originales (pdf) P…" at bounding box center [259, 130] width 519 height 225
paste input "5"
type input "16235"
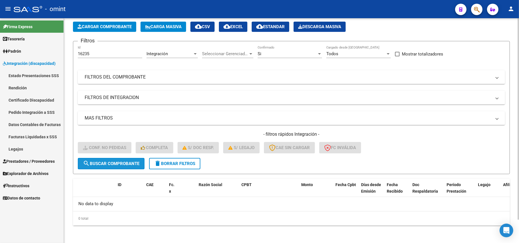
drag, startPoint x: 99, startPoint y: 166, endPoint x: 94, endPoint y: 166, distance: 5.4
click at [100, 166] on button "search Buscar Comprobante" at bounding box center [111, 163] width 67 height 11
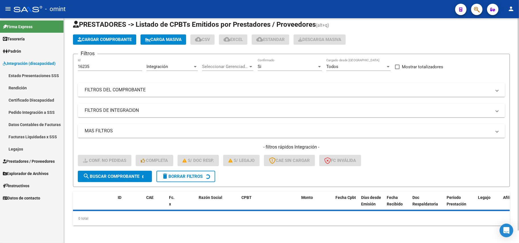
scroll to position [27, 0]
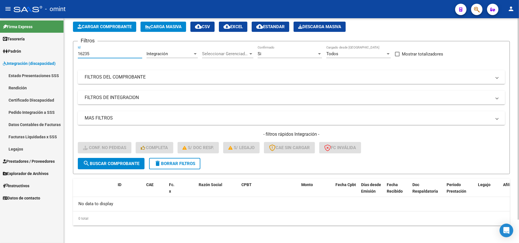
drag, startPoint x: 98, startPoint y: 53, endPoint x: 65, endPoint y: 56, distance: 33.2
click at [65, 56] on div "Video tutorial PRESTADORES -> Listado de CPBTs Emitidos por Prestadores / Prove…" at bounding box center [291, 118] width 455 height 253
click at [109, 168] on button "search Buscar Comprobante" at bounding box center [111, 163] width 67 height 11
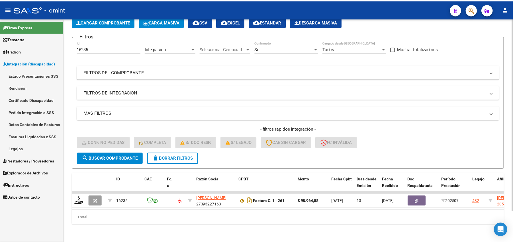
scroll to position [37, 0]
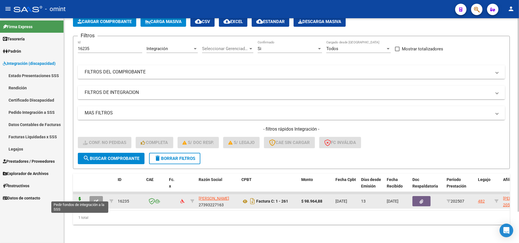
click at [82, 198] on icon at bounding box center [79, 201] width 9 height 8
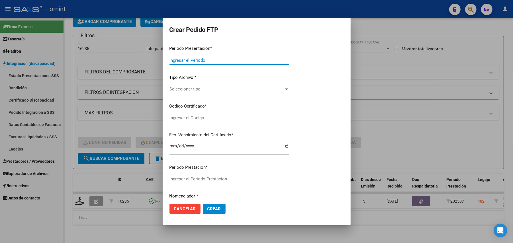
type input "202507"
type input "$ 98.964,88"
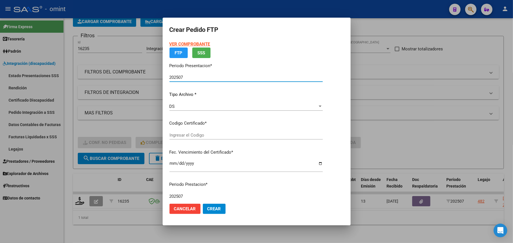
type input "9022232664"
type input "2025-04-28"
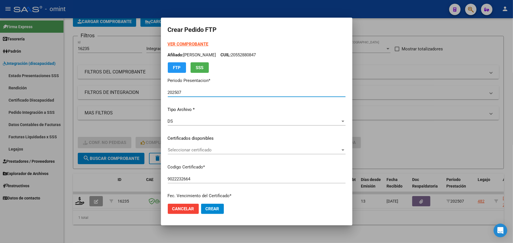
click at [176, 152] on span "Seleccionar certificado" at bounding box center [254, 150] width 173 height 5
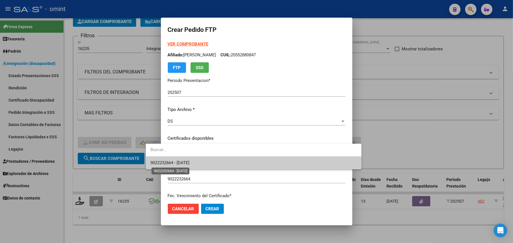
drag, startPoint x: 184, startPoint y: 161, endPoint x: 216, endPoint y: 151, distance: 33.6
click at [184, 161] on span "9022232664 - 2025-04-28" at bounding box center [170, 163] width 39 height 5
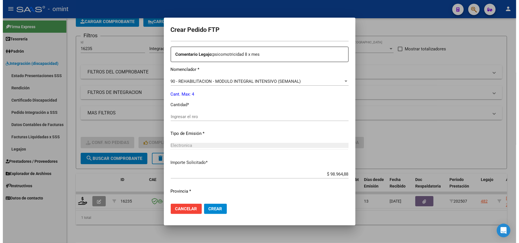
scroll to position [223, 0]
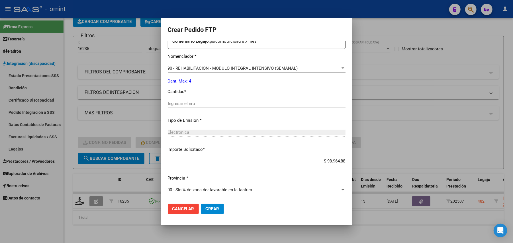
click at [179, 102] on input "Ingresar el nro" at bounding box center [257, 103] width 178 height 5
type input "4"
click at [206, 209] on span "Crear" at bounding box center [213, 209] width 14 height 5
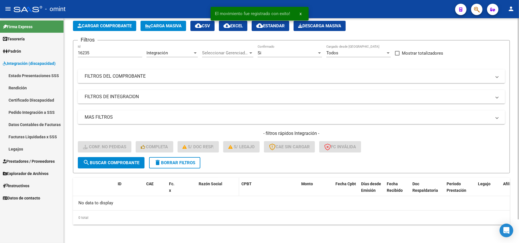
scroll to position [27, 0]
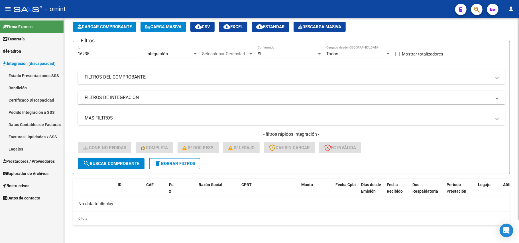
click at [100, 162] on span "search Buscar Comprobante" at bounding box center [111, 163] width 56 height 5
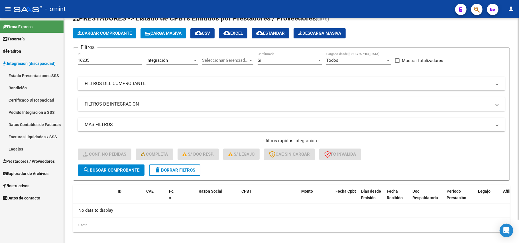
scroll to position [0, 0]
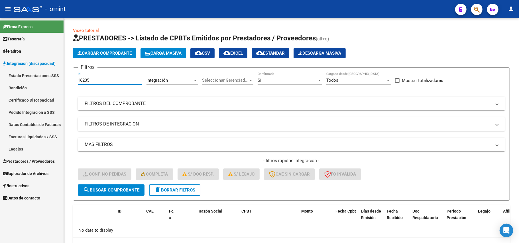
drag, startPoint x: 100, startPoint y: 79, endPoint x: 58, endPoint y: 82, distance: 42.0
click at [60, 82] on mat-sidenav-container "Firma Express Tesorería Extractos Procesados (csv) Extractos Originales (pdf) P…" at bounding box center [259, 130] width 519 height 225
paste input "5420"
type input "15420"
click at [104, 194] on button "search Buscar Comprobante" at bounding box center [111, 190] width 67 height 11
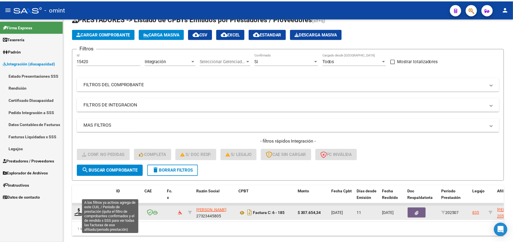
scroll to position [37, 0]
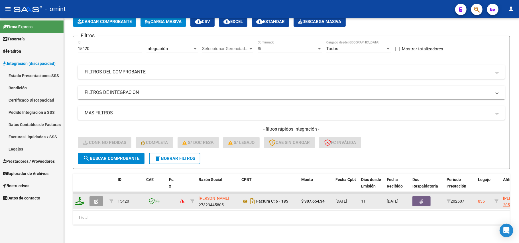
click at [80, 199] on icon at bounding box center [79, 201] width 9 height 8
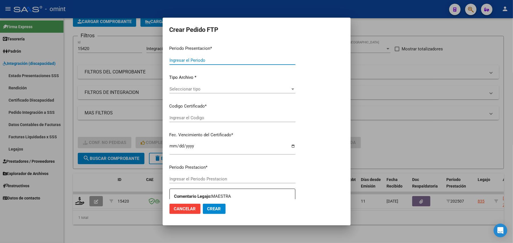
type input "202507"
type input "$ 307.654,34"
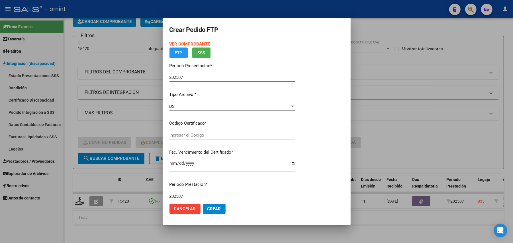
type input "8848961698"
type input "2026-12-05"
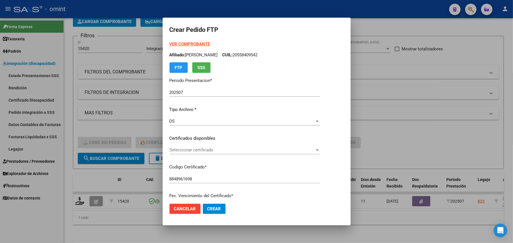
click at [196, 137] on p "Certificados disponibles" at bounding box center [245, 138] width 151 height 7
drag, startPoint x: 203, startPoint y: 143, endPoint x: 203, endPoint y: 148, distance: 4.6
click at [203, 144] on div "VER COMPROBANTE ARCA Padrón Afiliado: QUEVEDO ROMERO FAUSTO CUIL: 20558409542 F…" at bounding box center [245, 134] width 151 height 186
click at [204, 151] on span "Seleccionar certificado" at bounding box center [242, 150] width 145 height 5
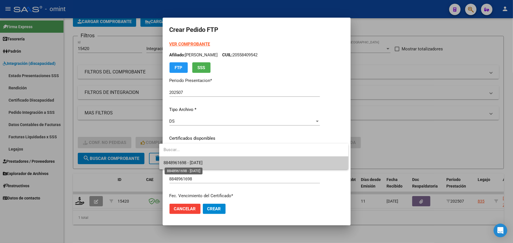
drag, startPoint x: 183, startPoint y: 165, endPoint x: 203, endPoint y: 160, distance: 21.0
click at [183, 166] on span "8848961698 - 2026-12-05" at bounding box center [254, 163] width 180 height 13
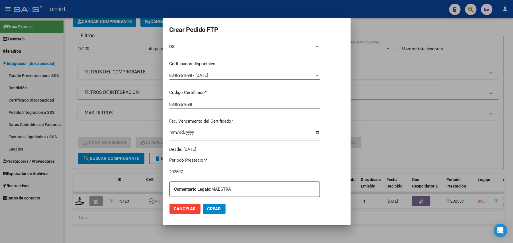
scroll to position [152, 0]
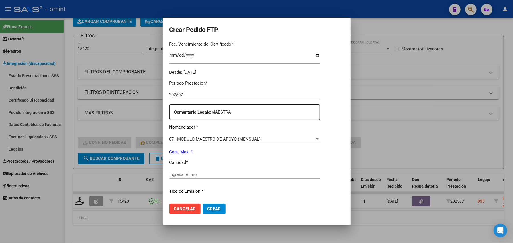
click at [191, 175] on input "Ingresar el nro" at bounding box center [245, 174] width 151 height 5
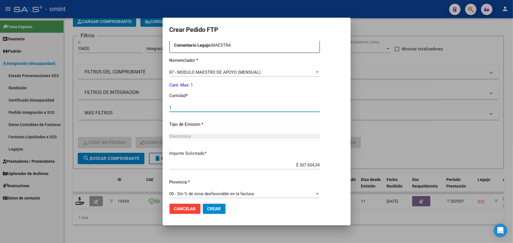
scroll to position [223, 0]
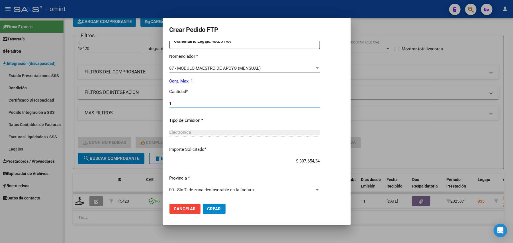
type input "1"
drag, startPoint x: 205, startPoint y: 205, endPoint x: 215, endPoint y: 200, distance: 11.5
click at [205, 205] on button "Crear" at bounding box center [214, 209] width 23 height 10
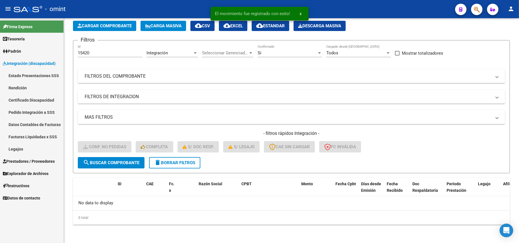
scroll to position [27, 0]
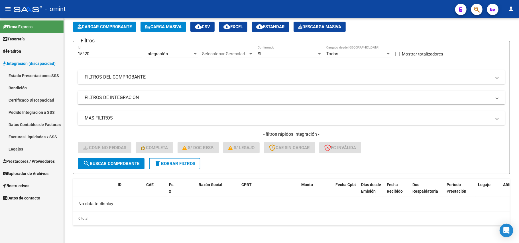
drag, startPoint x: 99, startPoint y: 49, endPoint x: 60, endPoint y: 60, distance: 41.2
click at [60, 60] on mat-sidenav-container "Firma Express Tesorería Extractos Procesados (csv) Extractos Originales (pdf) P…" at bounding box center [259, 130] width 519 height 225
click at [91, 57] on div "15420 Id" at bounding box center [110, 52] width 64 height 12
click at [90, 57] on div "15420 Id" at bounding box center [110, 52] width 64 height 12
click at [89, 52] on input "15420" at bounding box center [110, 53] width 64 height 5
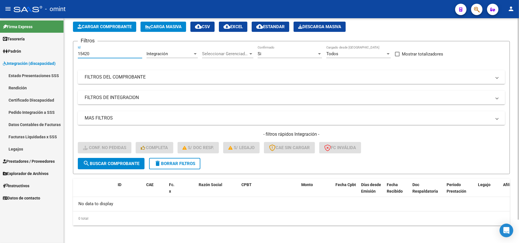
click at [89, 52] on input "15420" at bounding box center [110, 53] width 64 height 5
paste input "46"
type input "15446"
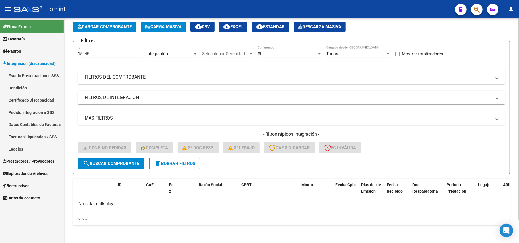
click at [127, 162] on span "search Buscar Comprobante" at bounding box center [111, 163] width 56 height 5
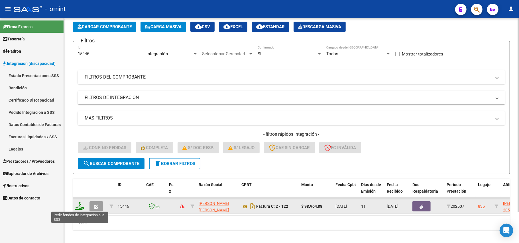
click at [82, 207] on icon at bounding box center [79, 206] width 9 height 8
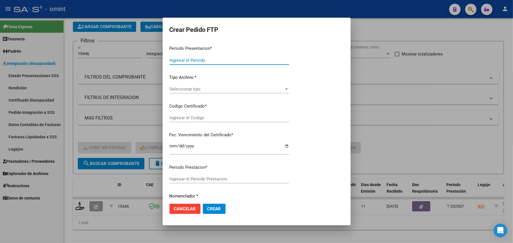
type input "202507"
type input "$ 98.964,88"
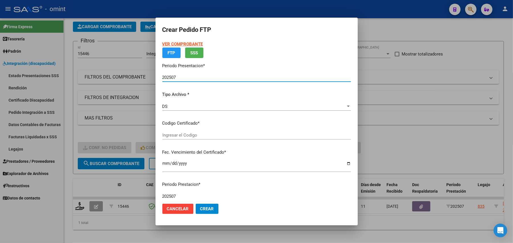
type input "8848961698"
type input "2026-12-05"
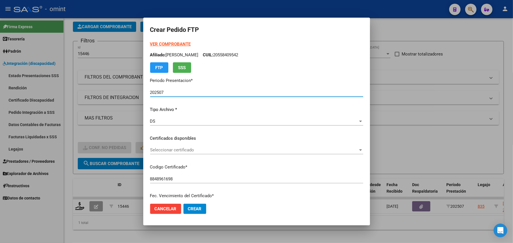
click at [194, 151] on span "Seleccionar certificado" at bounding box center [254, 150] width 208 height 5
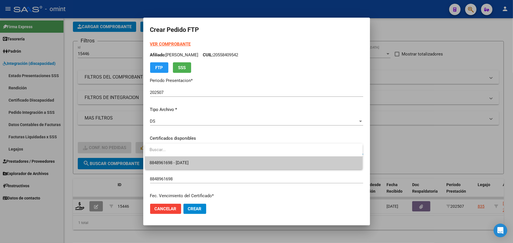
click at [186, 164] on span "8848961698 - 2026-12-05" at bounding box center [169, 163] width 39 height 5
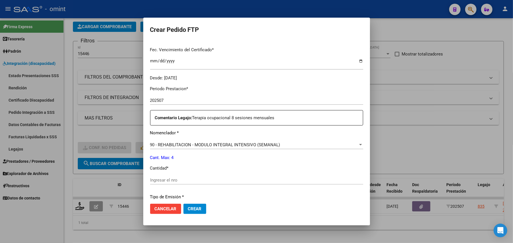
scroll to position [190, 0]
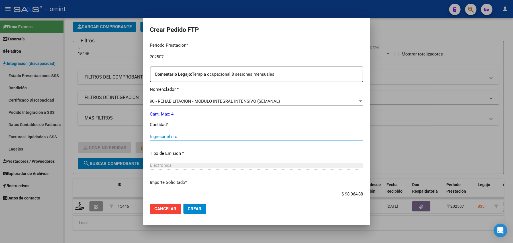
click at [174, 136] on input "Ingresar el nro" at bounding box center [256, 136] width 213 height 5
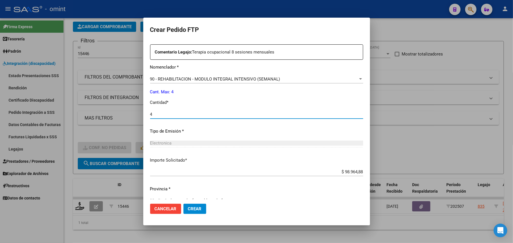
scroll to position [223, 0]
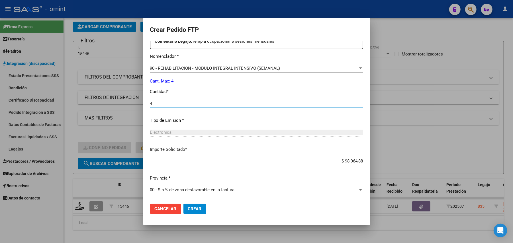
type input "4"
click at [197, 208] on span "Crear" at bounding box center [195, 209] width 14 height 5
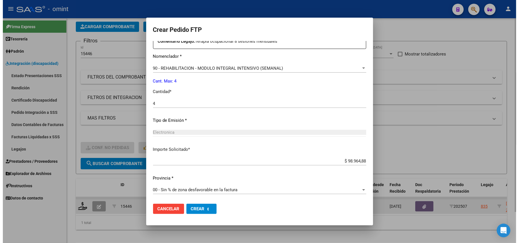
scroll to position [0, 0]
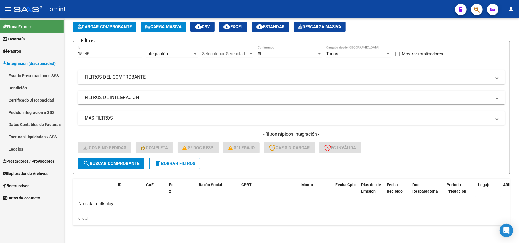
drag, startPoint x: 95, startPoint y: 55, endPoint x: 34, endPoint y: 64, distance: 61.2
click at [35, 61] on mat-sidenav-container "Firma Express Tesorería Extractos Procesados (csv) Extractos Originales (pdf) P…" at bounding box center [259, 130] width 519 height 225
paste input "6432"
type input "16432"
drag, startPoint x: 106, startPoint y: 157, endPoint x: 103, endPoint y: 168, distance: 11.8
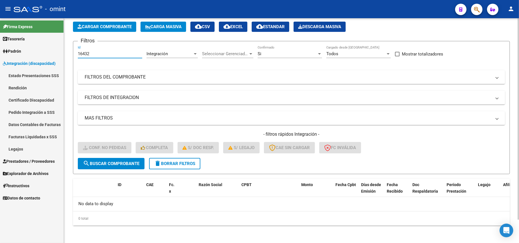
click at [107, 157] on div "- filtros rápidos Integración - Conf. no pedidas Completa S/ Doc Resp. S/ legaj…" at bounding box center [291, 144] width 427 height 27
click at [107, 166] on button "search Buscar Comprobante" at bounding box center [111, 163] width 67 height 11
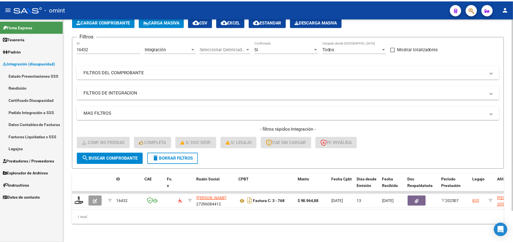
scroll to position [37, 0]
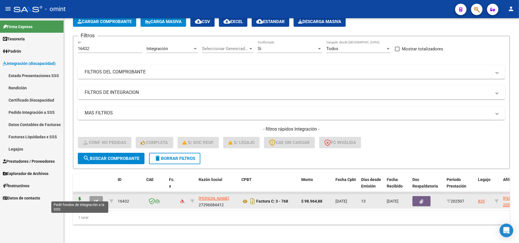
click at [82, 197] on icon at bounding box center [79, 201] width 9 height 8
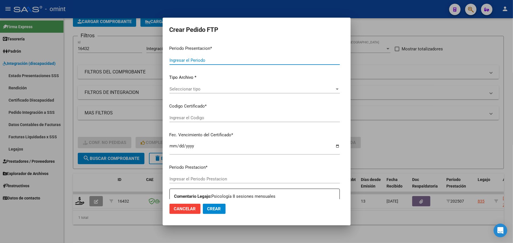
type input "202507"
type input "$ 98.964,88"
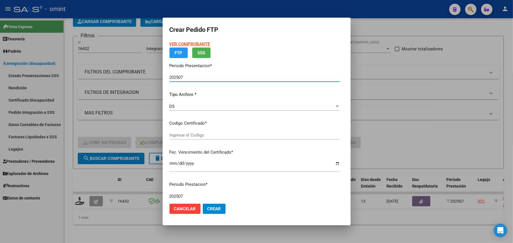
type input "8848961698"
type input "2026-12-05"
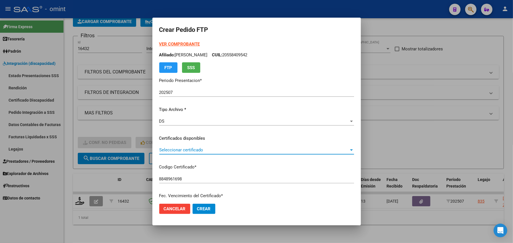
click at [192, 150] on span "Seleccionar certificado" at bounding box center [254, 150] width 190 height 5
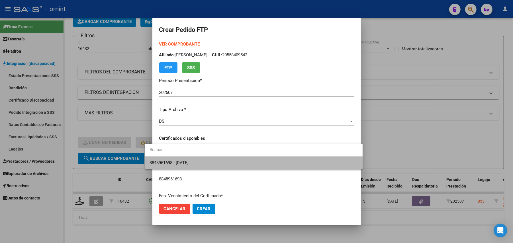
click at [186, 168] on span "8848961698 - 2026-12-05" at bounding box center [254, 163] width 209 height 13
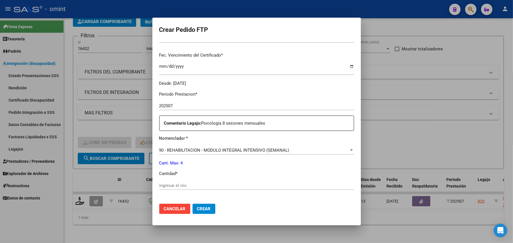
scroll to position [152, 0]
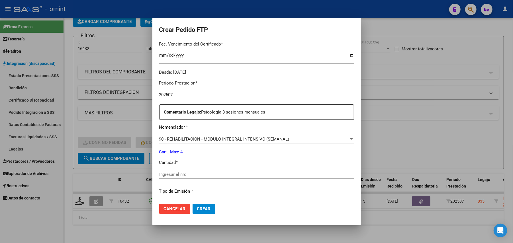
drag, startPoint x: 196, startPoint y: 169, endPoint x: 195, endPoint y: 174, distance: 4.6
click at [196, 170] on div "Periodo Prestacion * 202507 Ingresar el Periodo Prestacion Comentario Legajo: P…" at bounding box center [256, 173] width 195 height 195
click at [195, 174] on input "Ingresar el nro" at bounding box center [256, 174] width 195 height 5
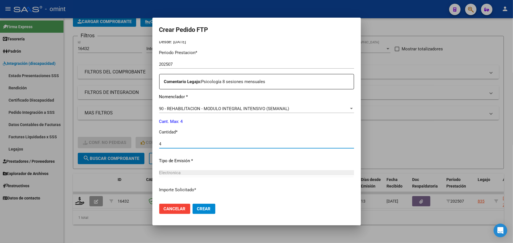
scroll to position [223, 0]
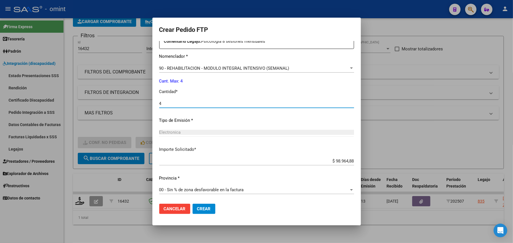
type input "4"
click at [198, 212] on span "Crear" at bounding box center [204, 209] width 14 height 5
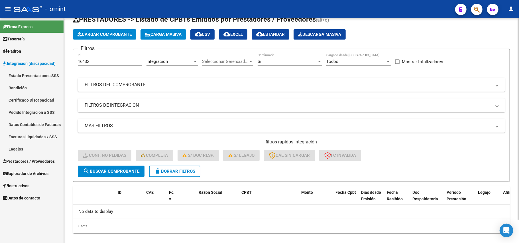
scroll to position [27, 0]
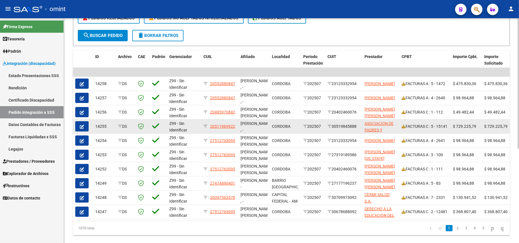
scroll to position [163, 0]
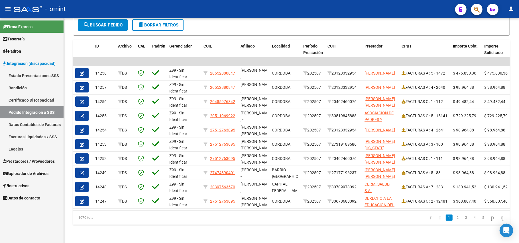
click at [83, 72] on icon "button" at bounding box center [82, 74] width 4 height 4
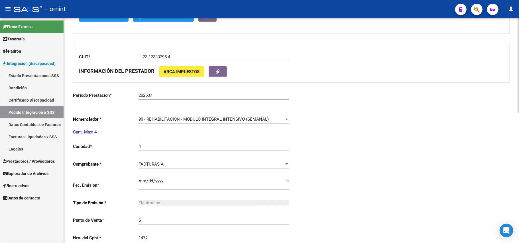
type input "20552880847"
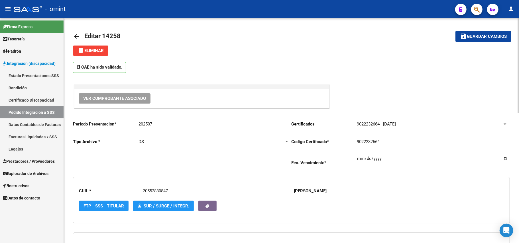
click at [125, 94] on button "Ver Comprobante Asociado" at bounding box center [115, 99] width 72 height 10
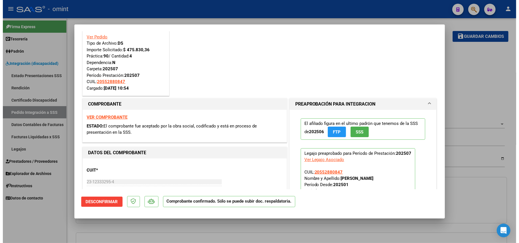
scroll to position [38, 0]
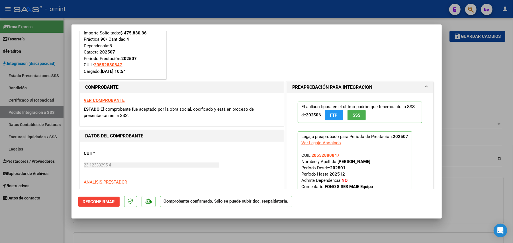
click at [117, 101] on strong "VER COMPROBANTE" at bounding box center [104, 100] width 41 height 5
click at [142, 9] on div at bounding box center [256, 121] width 513 height 243
type input "$ 0,00"
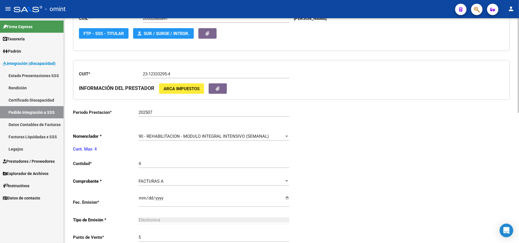
scroll to position [228, 0]
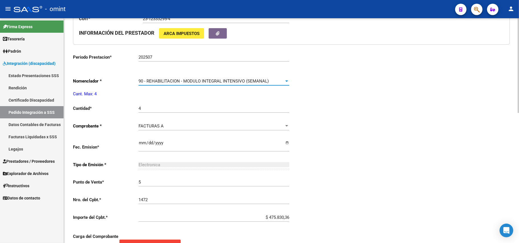
click at [287, 80] on div "90 - REHABILITACION - MODULO INTEGRAL INTENSIVO (SEMANAL)" at bounding box center [214, 81] width 151 height 5
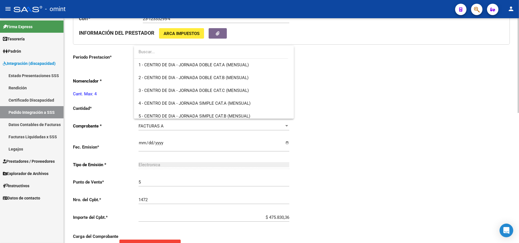
scroll to position [1124, 0]
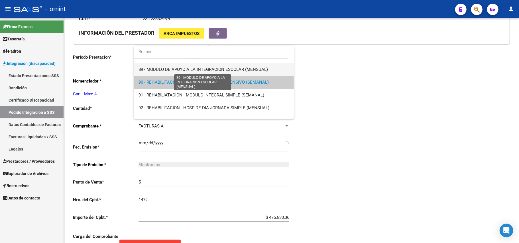
click at [189, 68] on span "89 - MODULO DE APOYO A LA INTEGRACION ESCOLAR (MENSUAL)" at bounding box center [203, 69] width 129 height 5
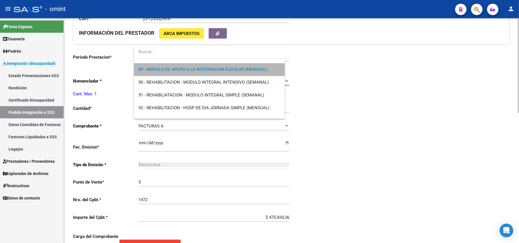
scroll to position [1129, 0]
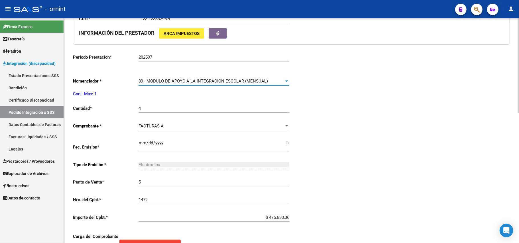
click at [390, 106] on div "Periodo Presentacion * 202507 Ingresar el Periodo Tipo Archivo * DS Seleccionar…" at bounding box center [291, 98] width 437 height 421
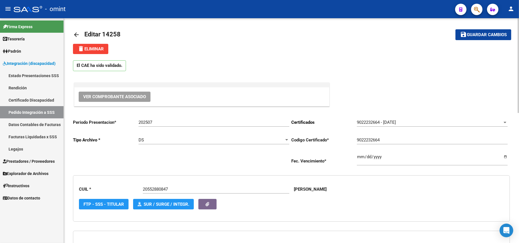
scroll to position [0, 0]
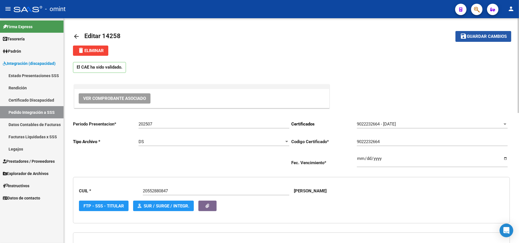
click at [472, 37] on span "Guardar cambios" at bounding box center [487, 36] width 40 height 5
